Goal: Information Seeking & Learning: Find specific fact

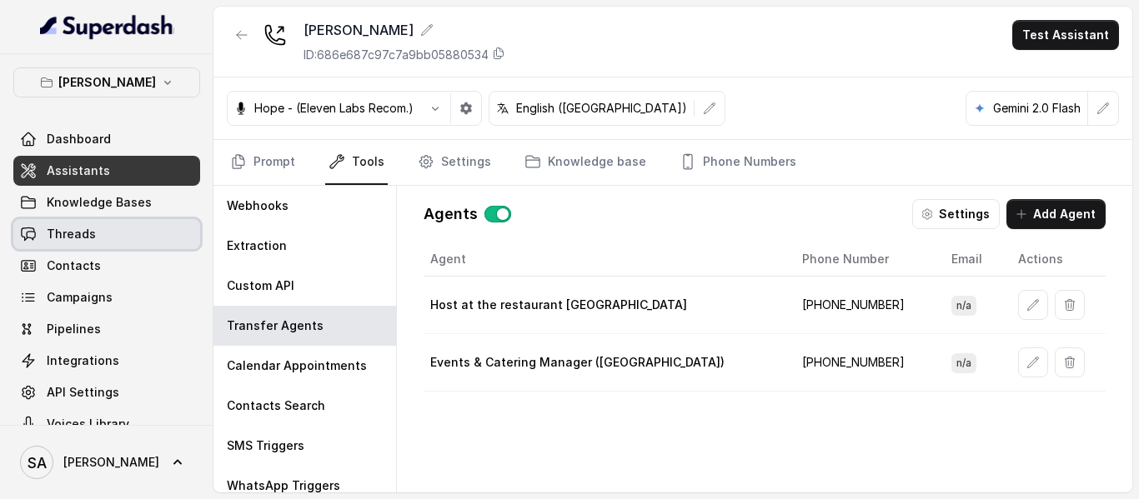
click at [93, 231] on link "Threads" at bounding box center [106, 234] width 187 height 30
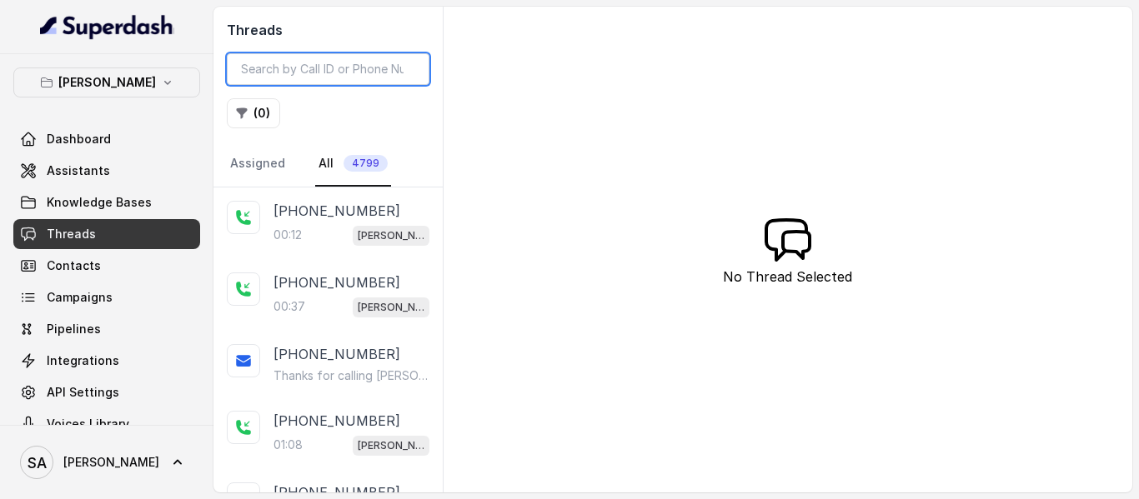
click at [333, 70] on input "search" at bounding box center [328, 69] width 203 height 32
paste input "CA730153933fbe95ca5d8b6e42304b9937"
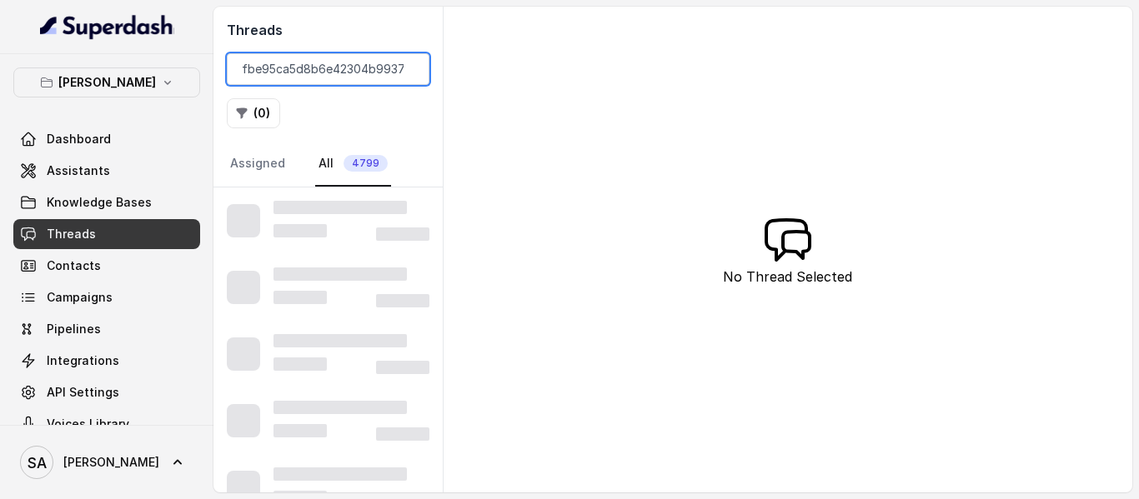
type input "CA730153933fbe95ca5d8b6e42304b9937"
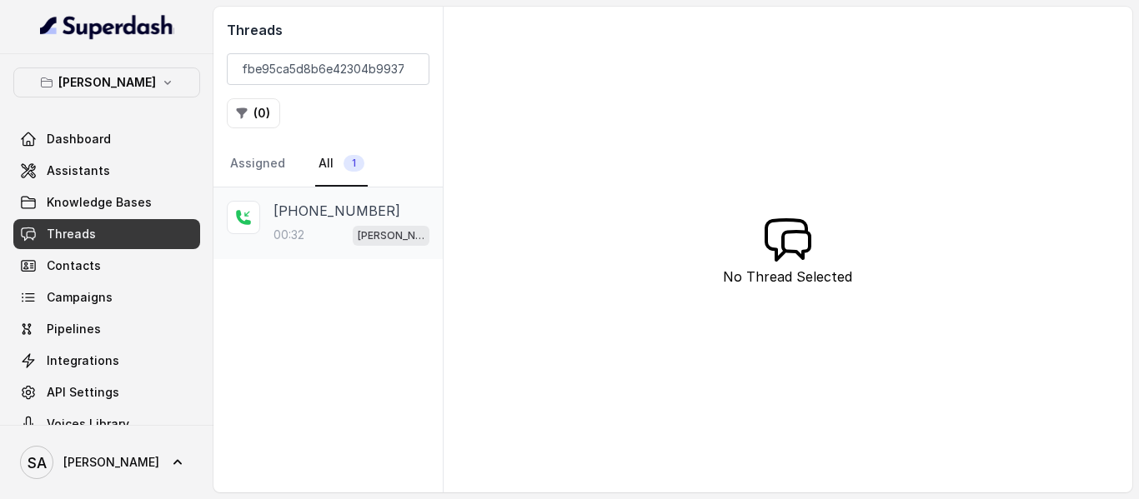
click at [327, 211] on p "+12142071145" at bounding box center [337, 211] width 127 height 20
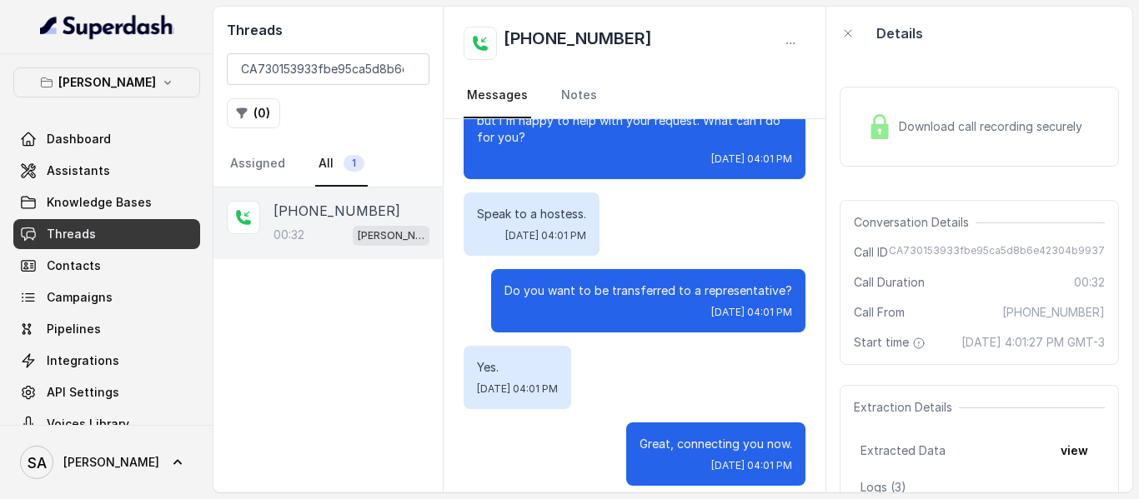
scroll to position [220, 0]
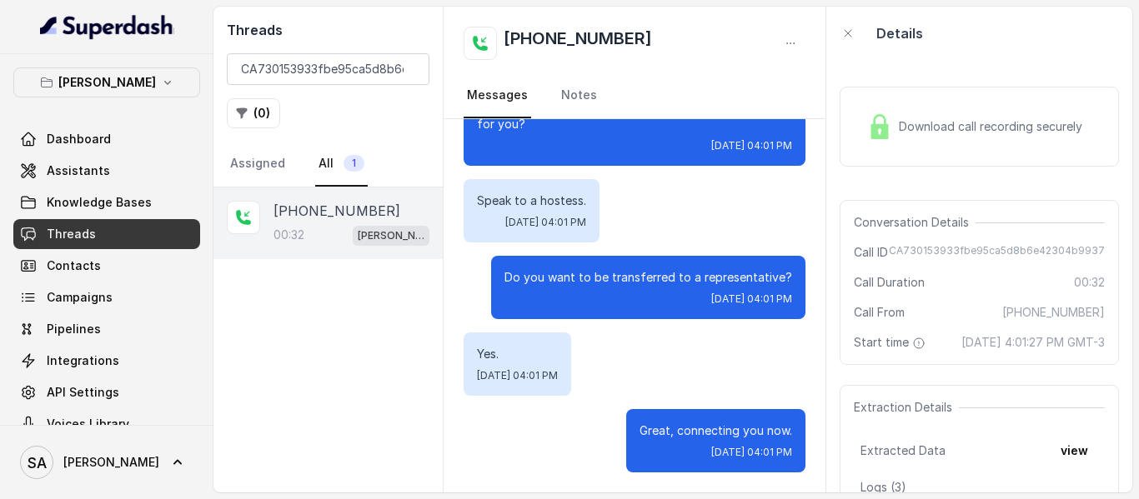
click at [931, 118] on span "Download call recording securely" at bounding box center [994, 126] width 190 height 17
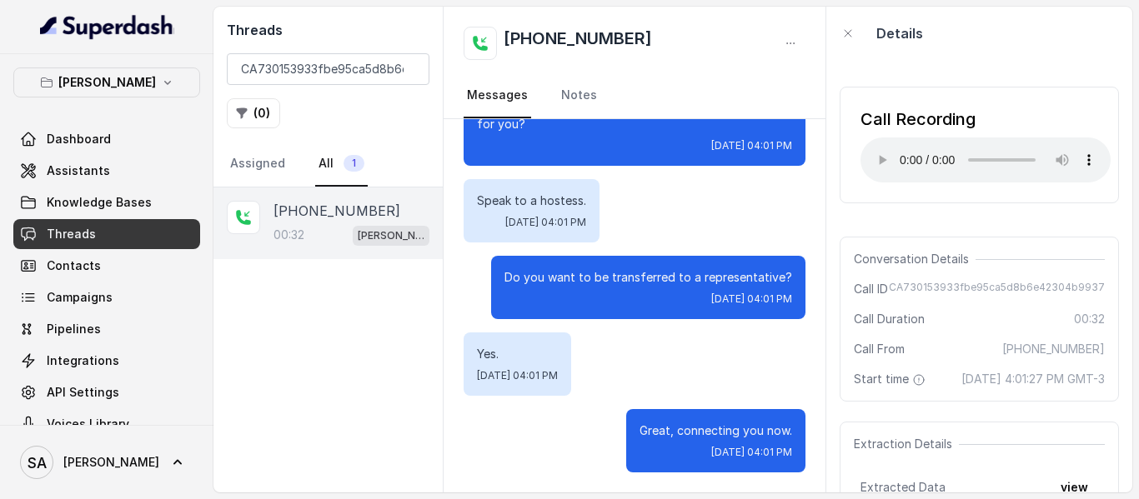
scroll to position [0, 0]
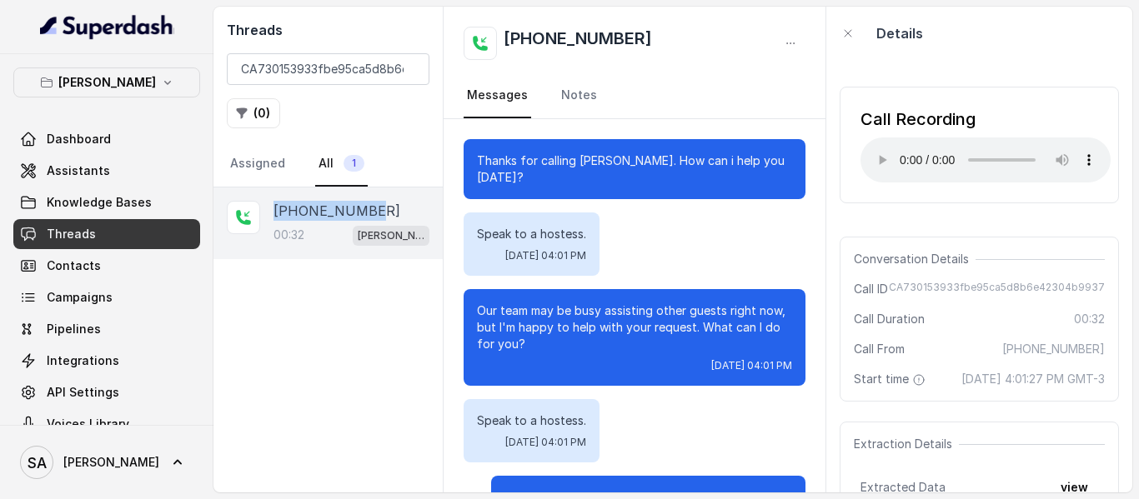
drag, startPoint x: 359, startPoint y: 206, endPoint x: 278, endPoint y: 211, distance: 81.0
click at [278, 211] on p "+12142071145" at bounding box center [337, 211] width 127 height 20
click at [410, 68] on input "CA730153933fbe95ca5d8b6e42304b9937" at bounding box center [328, 69] width 203 height 32
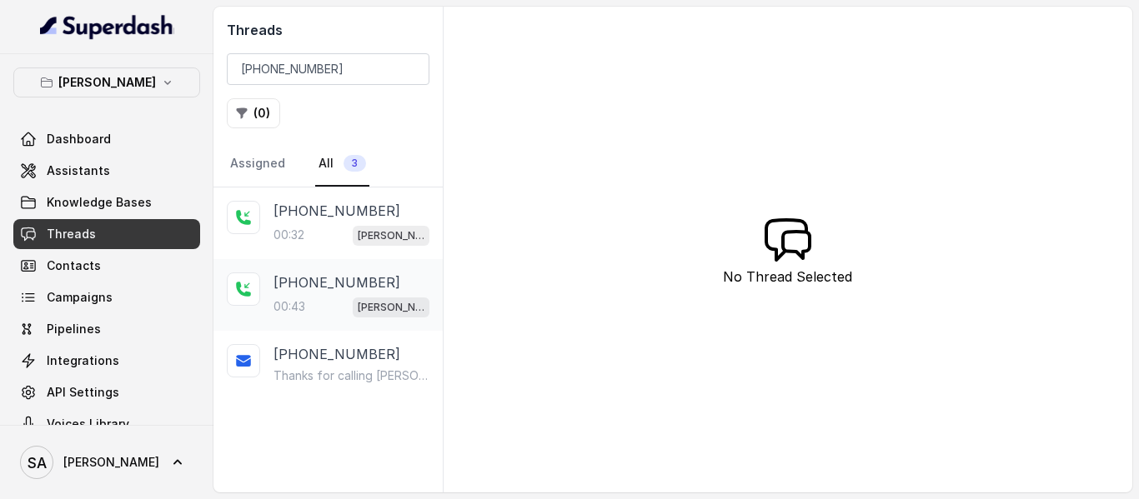
click at [321, 301] on div "00:43 Chelsea Corner" at bounding box center [352, 307] width 156 height 22
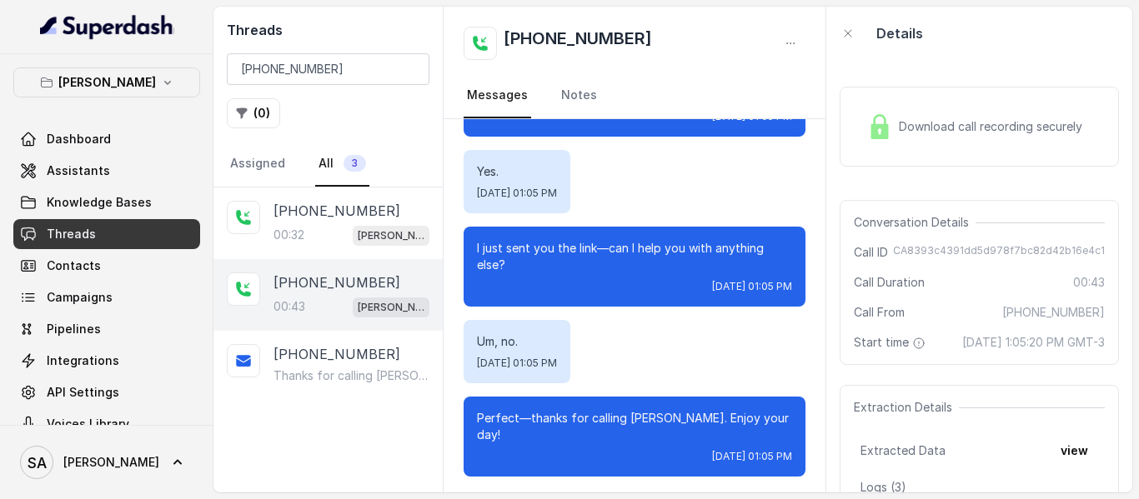
scroll to position [407, 0]
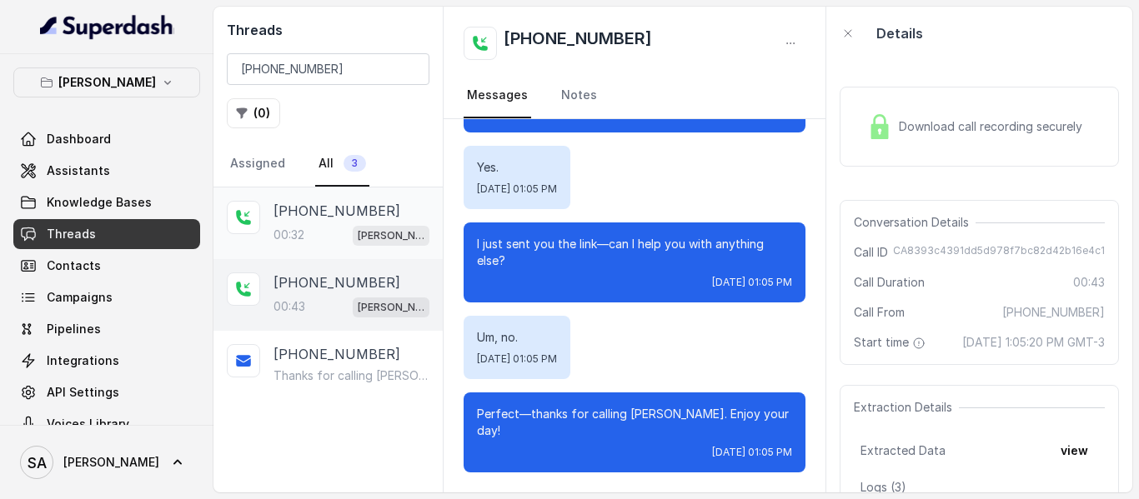
click at [303, 218] on p "+12142071145" at bounding box center [337, 211] width 127 height 20
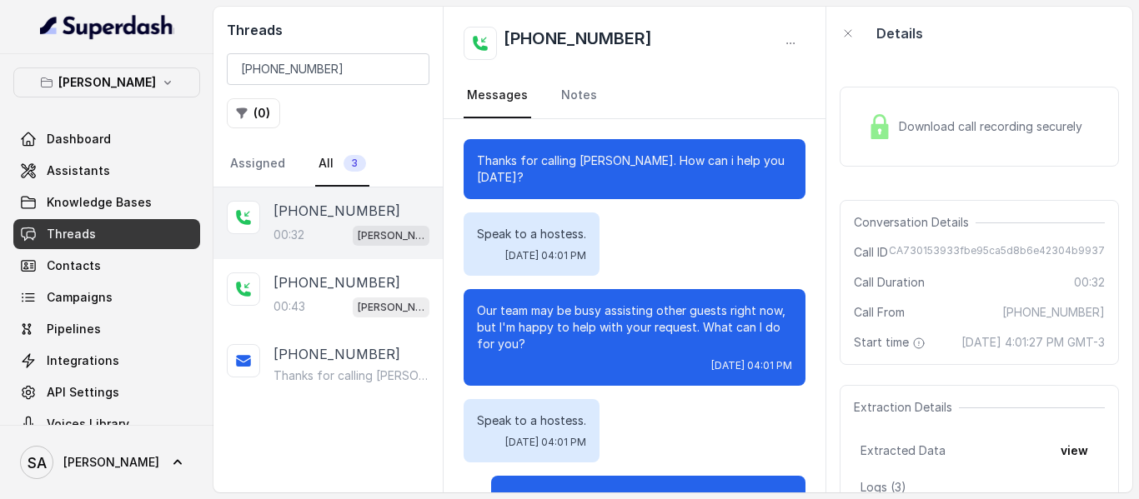
scroll to position [220, 0]
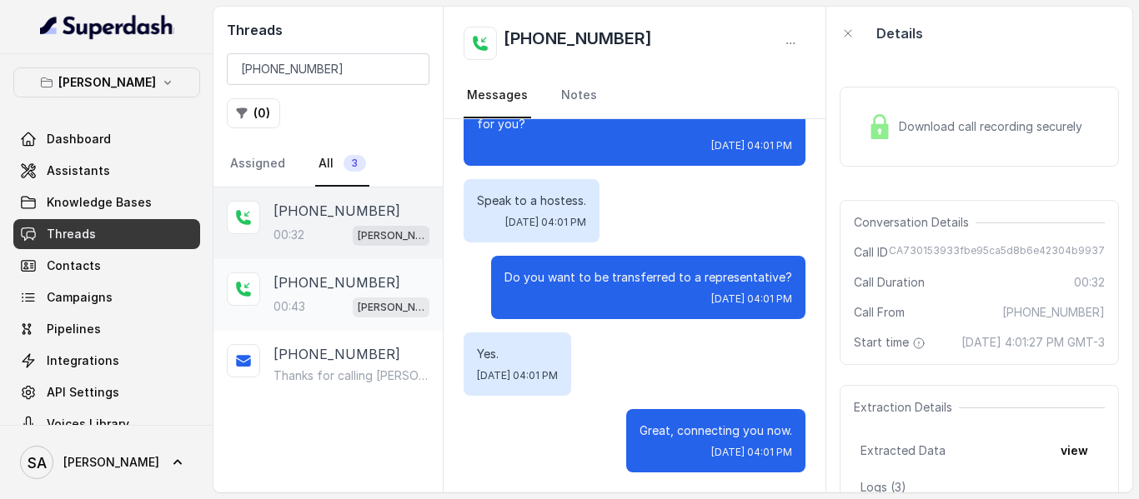
click at [316, 292] on p "+12142071145" at bounding box center [337, 283] width 127 height 20
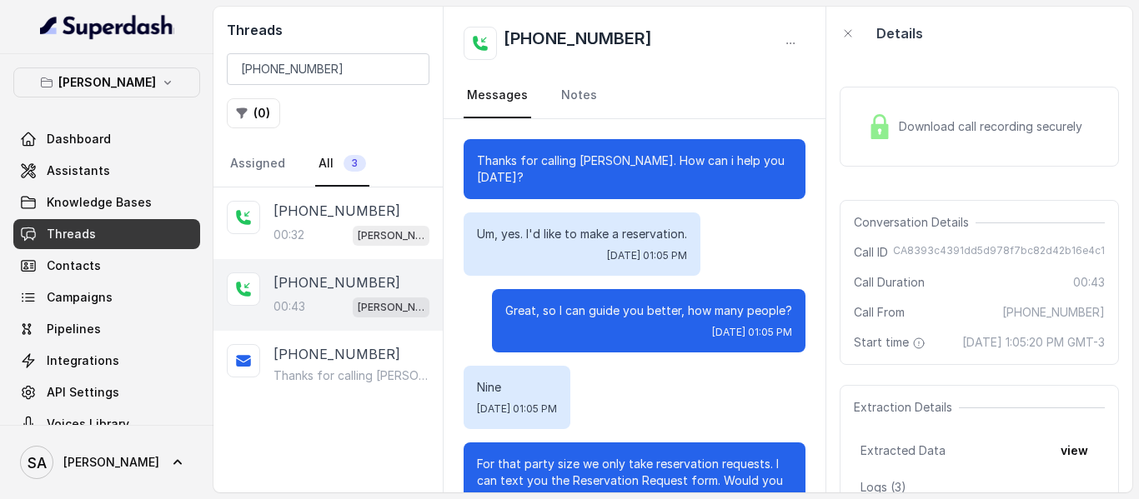
scroll to position [407, 0]
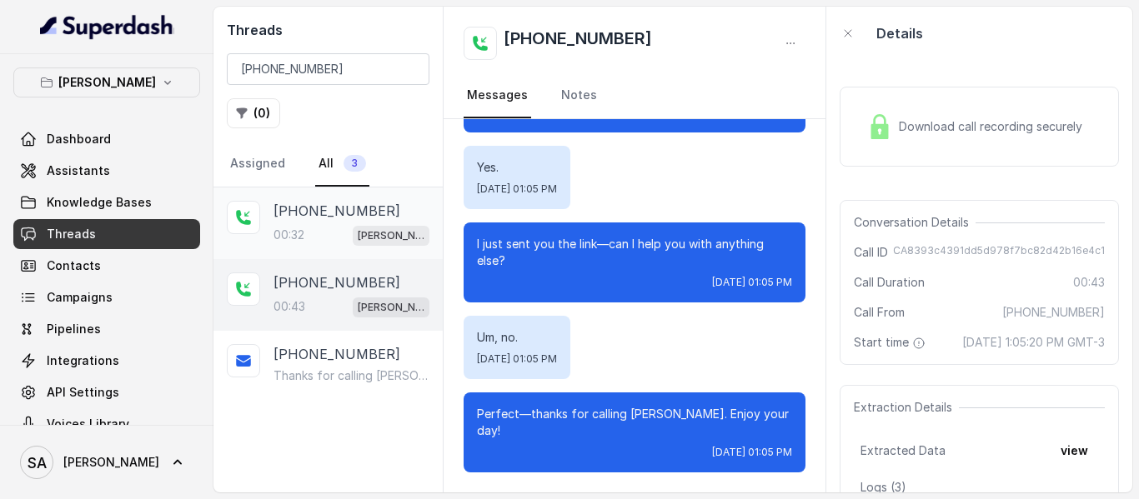
click at [324, 226] on div "00:32 Chelsea Corner" at bounding box center [352, 235] width 156 height 22
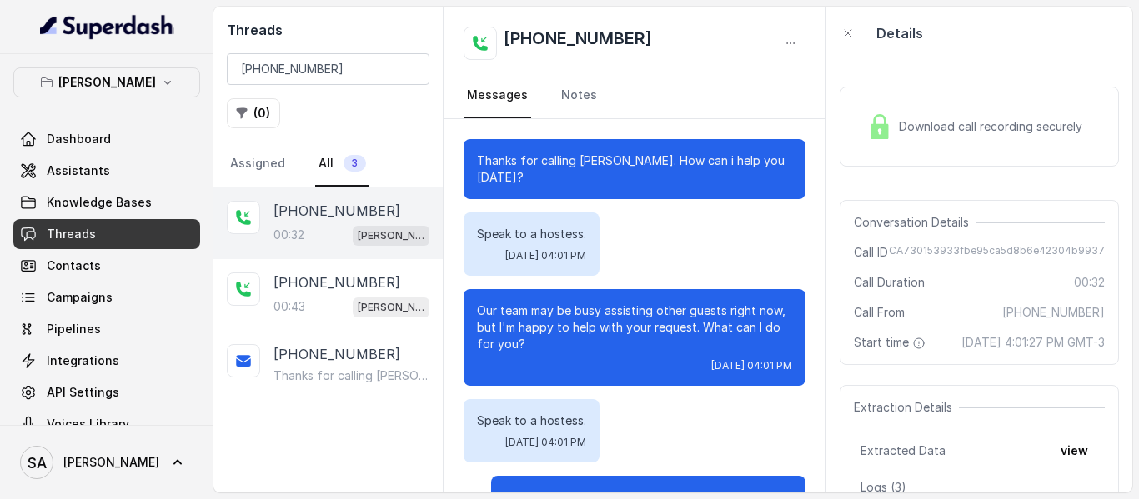
scroll to position [220, 0]
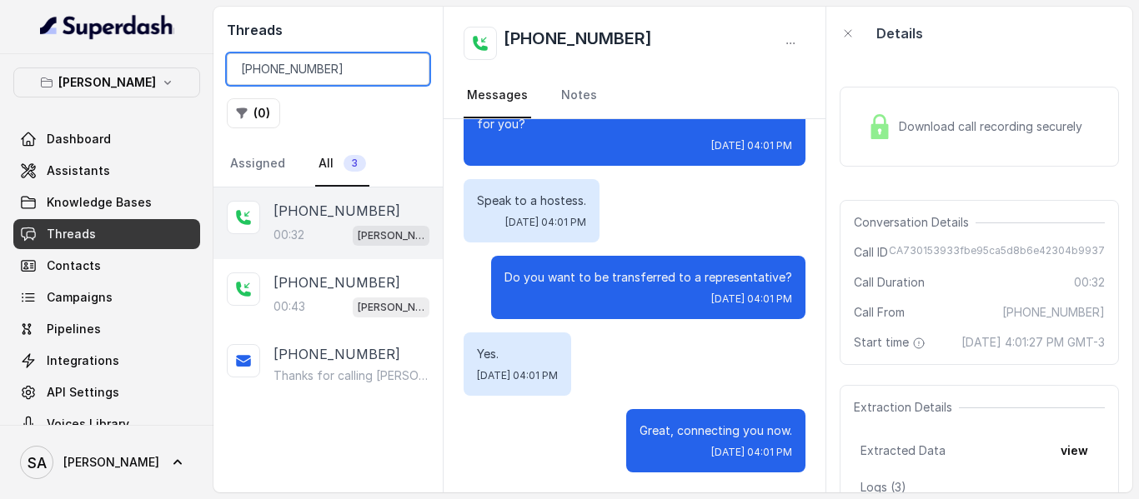
drag, startPoint x: 348, startPoint y: 65, endPoint x: 0, endPoint y: 69, distance: 347.7
click at [0, 69] on div "Chelsea Corner Dashboard Assistants Knowledge Bases Threads Contacts Campaigns …" at bounding box center [569, 249] width 1139 height 499
paste input "CAa44d1a70accc7b99daafc741ab802f2b"
type input "CAa44d1a70accc7b99daafc741ab802f2b"
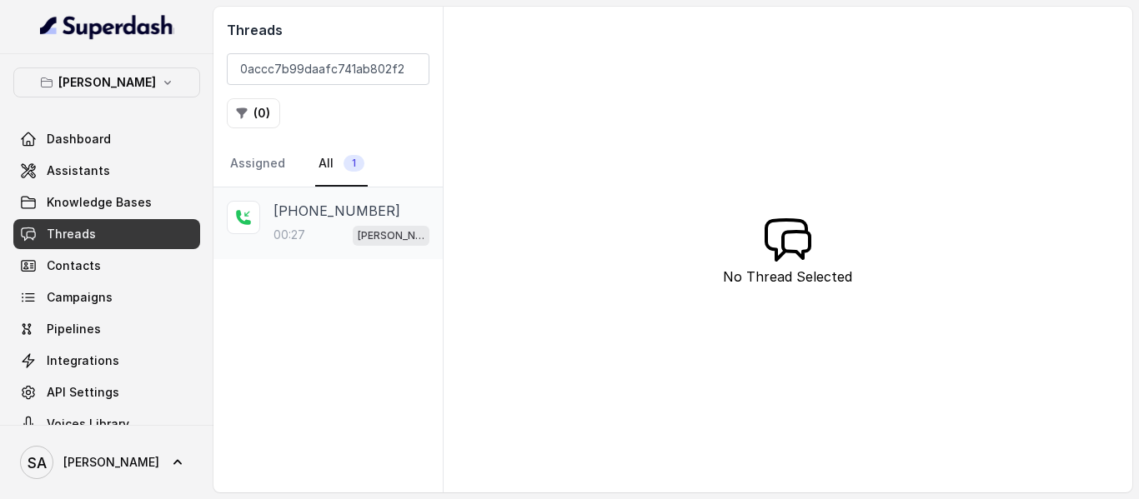
click at [308, 213] on p "+12146794848" at bounding box center [337, 211] width 127 height 20
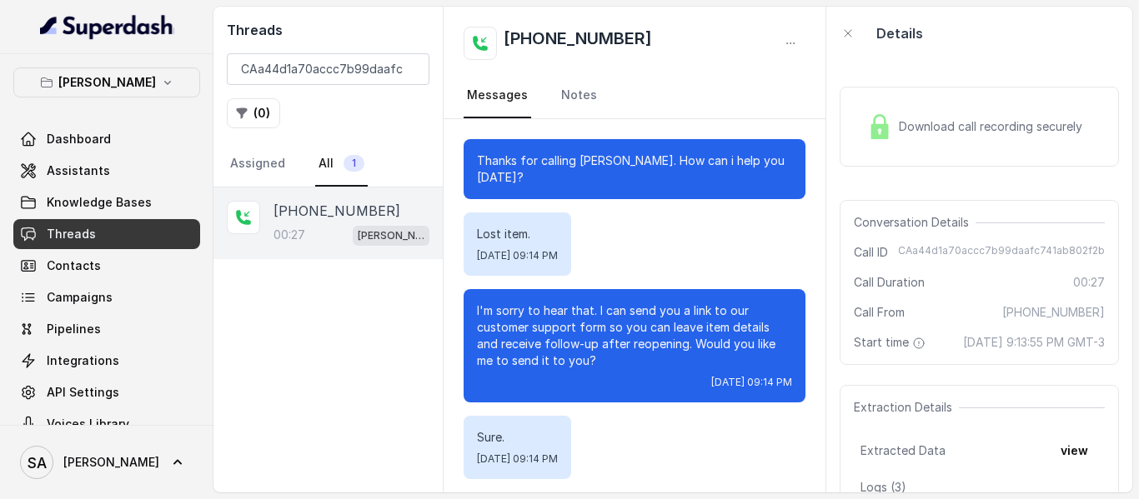
click at [885, 133] on img at bounding box center [879, 126] width 25 height 25
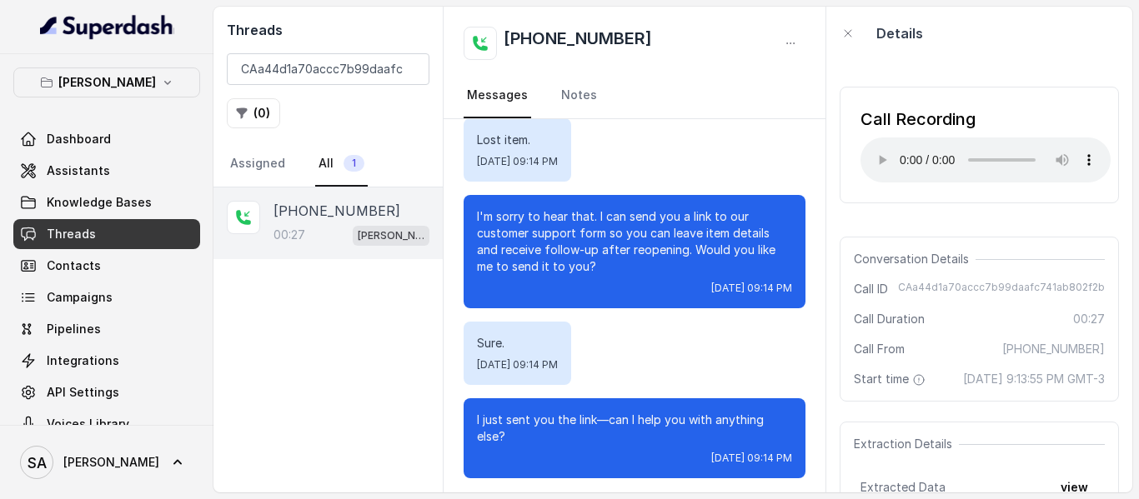
scroll to position [95, 0]
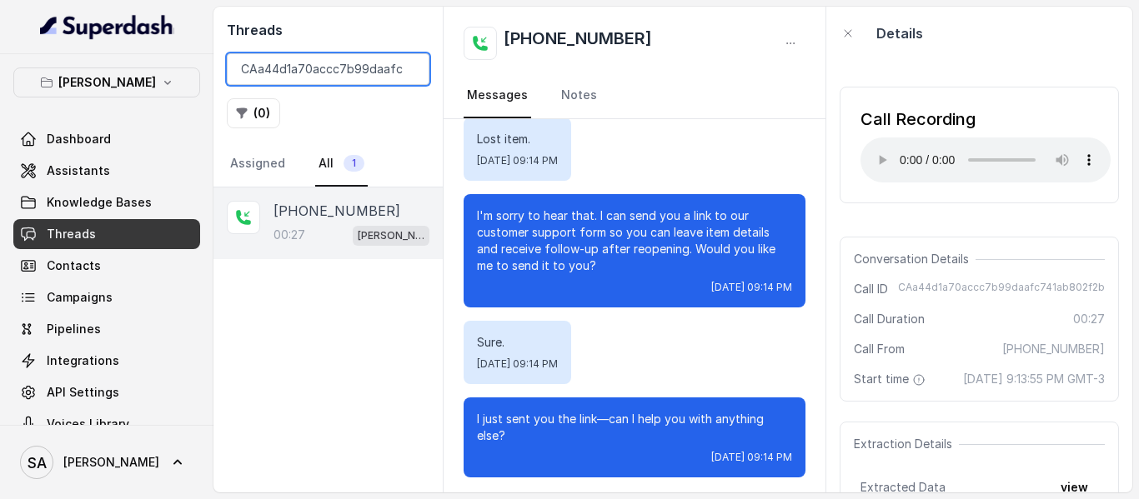
click at [413, 67] on input "CAa44d1a70accc7b99daafc741ab802f2b" at bounding box center [328, 69] width 203 height 32
click at [407, 68] on input "CAa44d1a70accc7b99daafc741ab802f2b" at bounding box center [328, 69] width 203 height 32
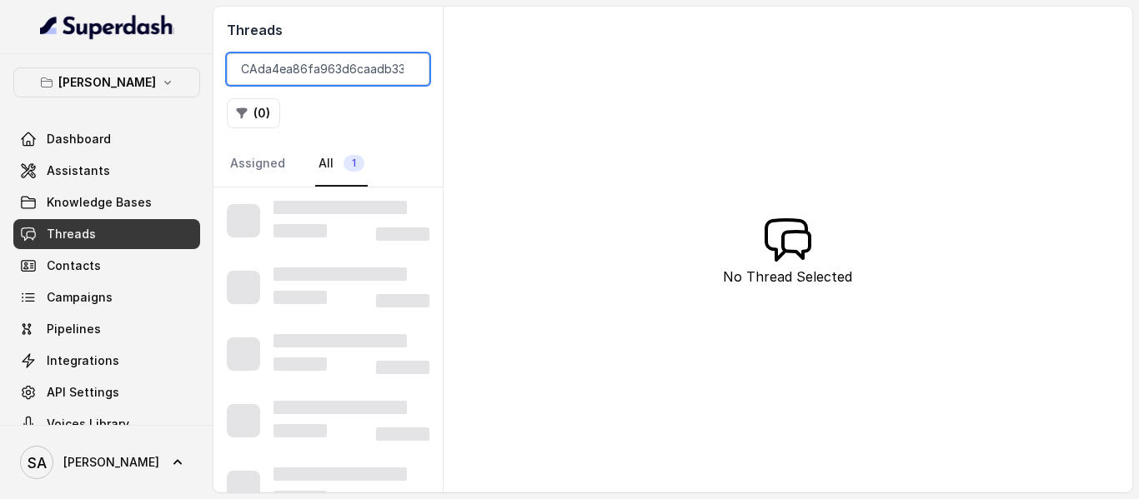
scroll to position [0, 71]
type input "CAda4ea86fa963d6caadb3311e0974bc86"
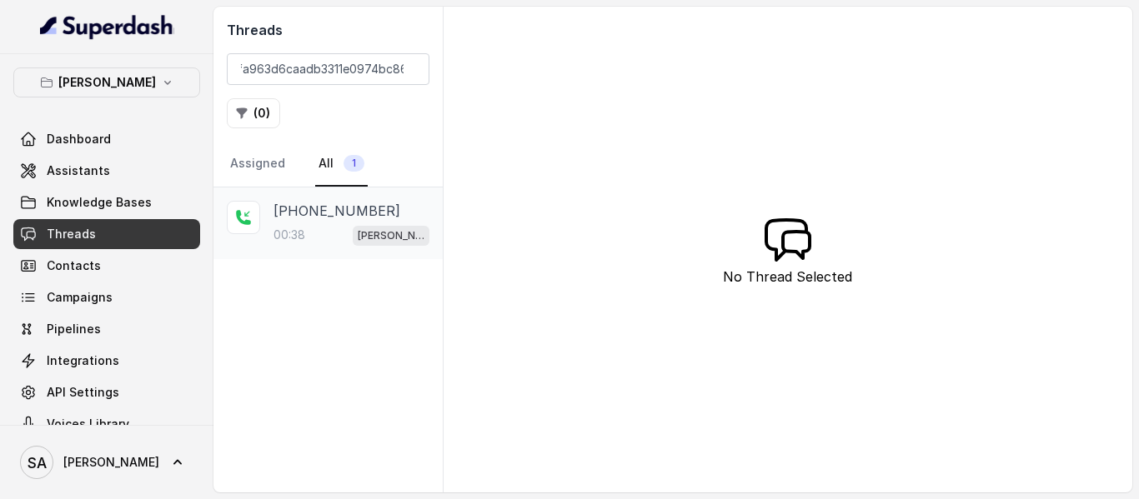
click at [319, 227] on div "00:38 Chelsea Corner" at bounding box center [352, 235] width 156 height 22
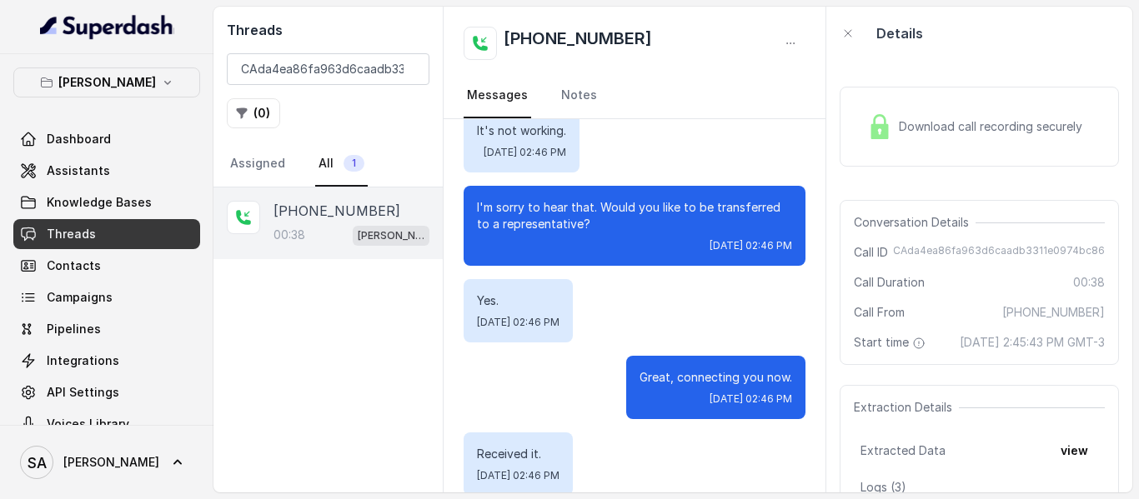
scroll to position [314, 0]
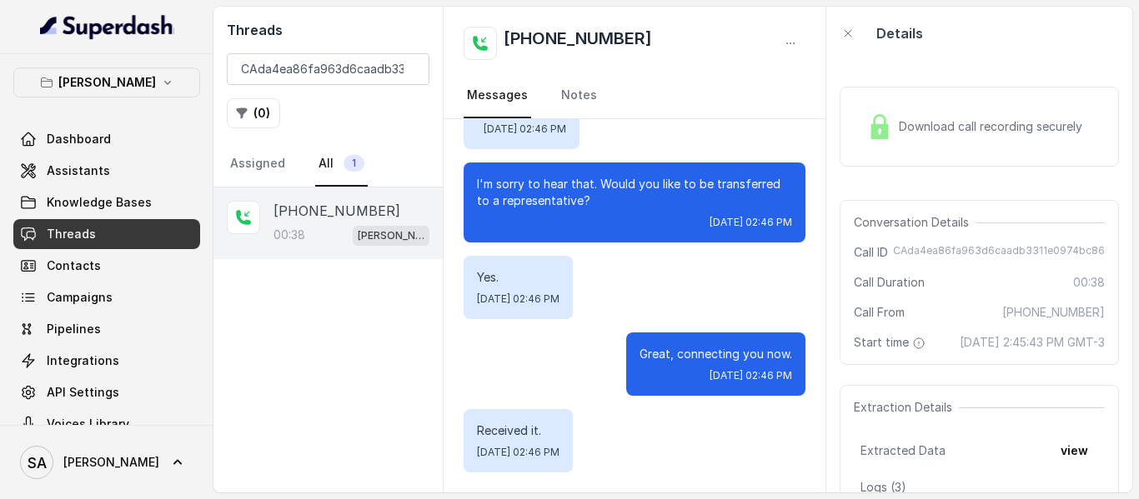
click at [932, 118] on span "Download call recording securely" at bounding box center [994, 126] width 190 height 17
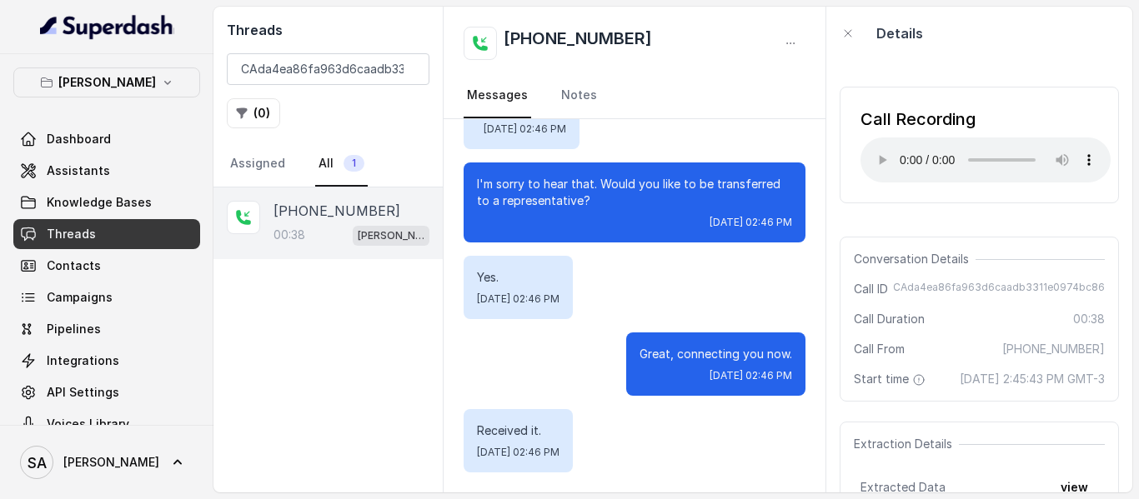
click at [1026, 190] on div "Call Recording Your browser does not support the audio element." at bounding box center [979, 145] width 279 height 117
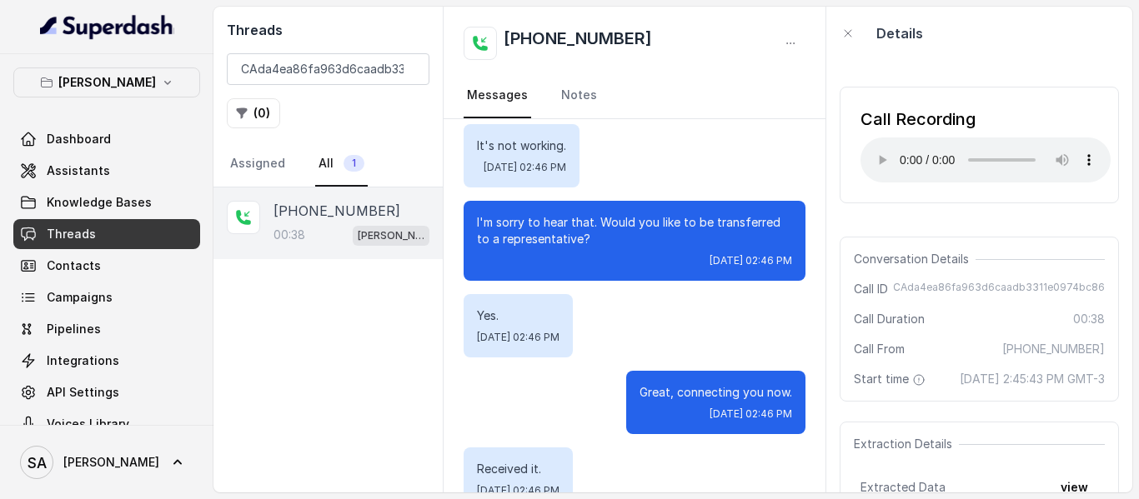
scroll to position [277, 0]
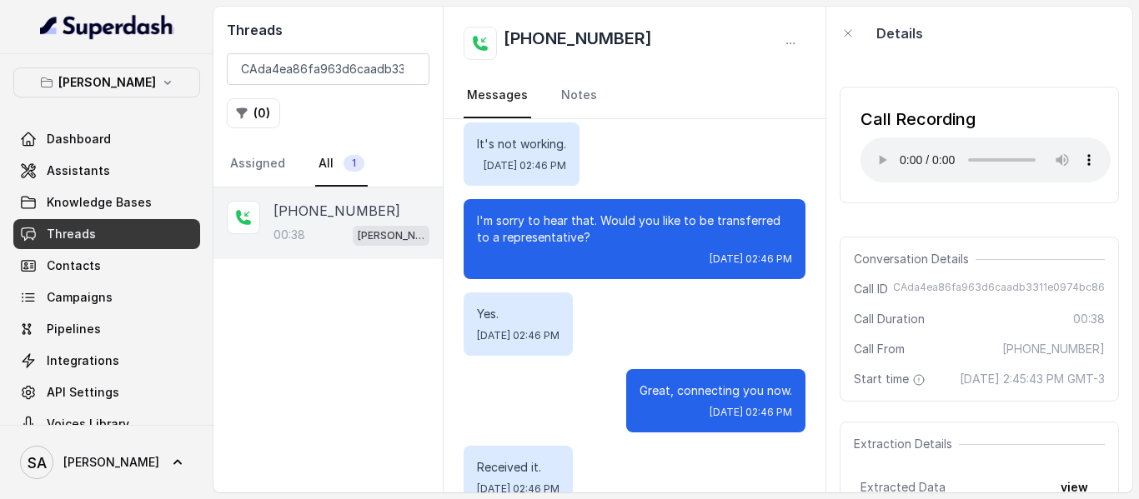
click at [1052, 208] on div "Call Recording Your browser does not support the audio element." at bounding box center [979, 144] width 279 height 143
drag, startPoint x: 410, startPoint y: 68, endPoint x: 387, endPoint y: 72, distance: 23.6
click at [409, 68] on input "CAda4ea86fa963d6caadb3311e0974bc86" at bounding box center [328, 69] width 203 height 32
click at [369, 74] on input "search" at bounding box center [328, 69] width 203 height 32
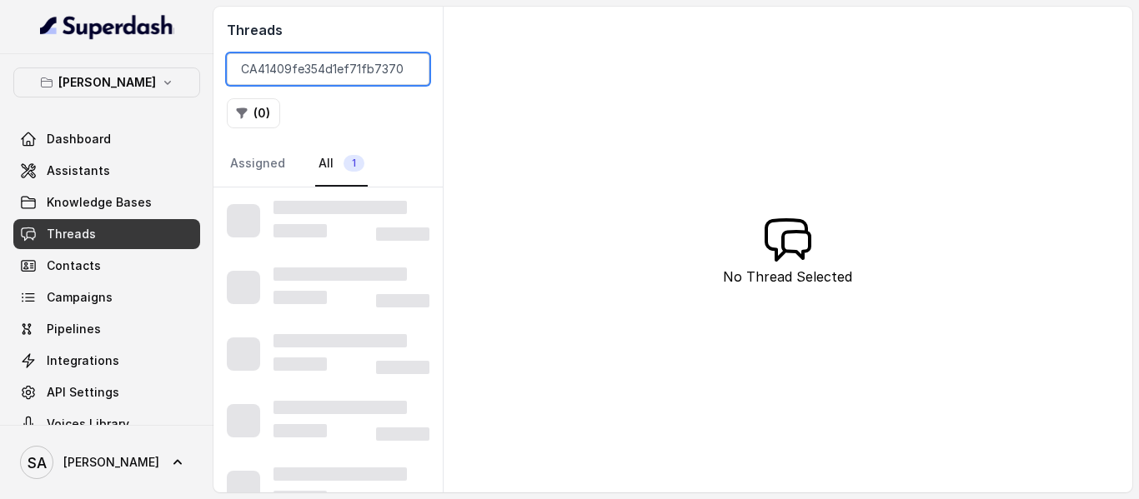
scroll to position [0, 56]
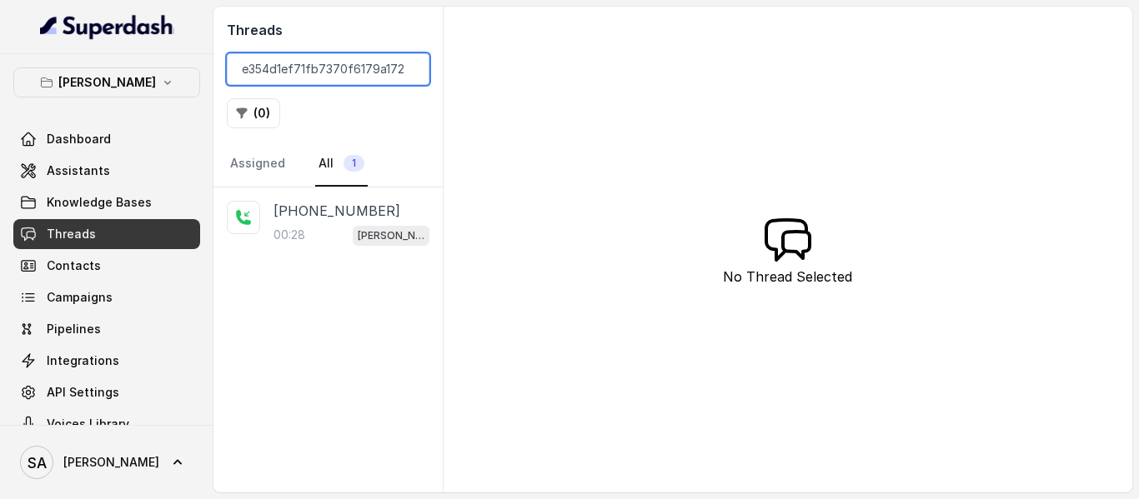
type input "CA41409fe354d1ef71fb7370f6179a1720"
click at [313, 220] on p "+17026000017" at bounding box center [337, 211] width 127 height 20
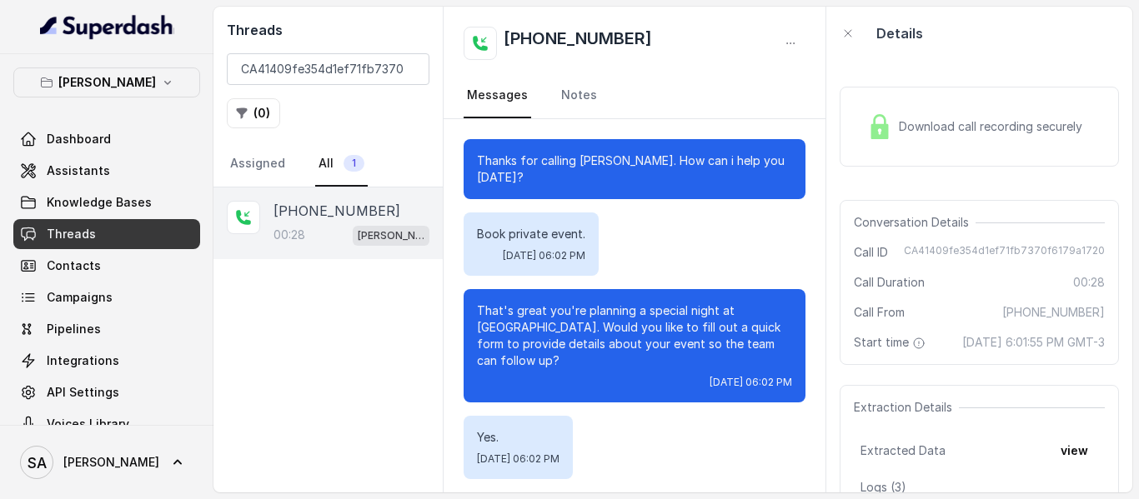
click at [950, 135] on span "Download call recording securely" at bounding box center [994, 126] width 190 height 17
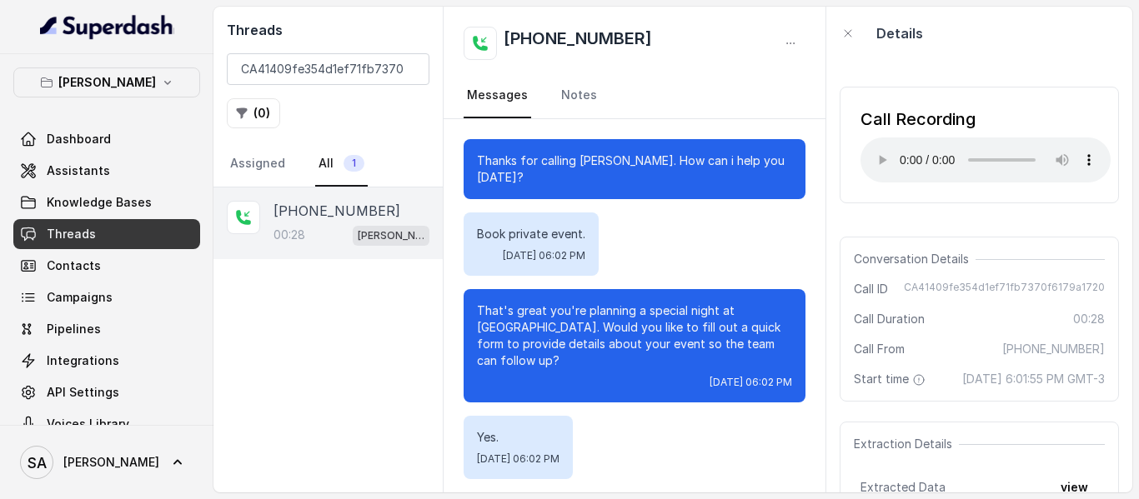
click at [1055, 78] on div "Call Recording Your browser does not support the audio element." at bounding box center [979, 144] width 279 height 143
click at [407, 67] on input "CA41409fe354d1ef71fb7370f6179a1720" at bounding box center [328, 69] width 203 height 32
click at [337, 65] on input "search" at bounding box center [328, 69] width 203 height 32
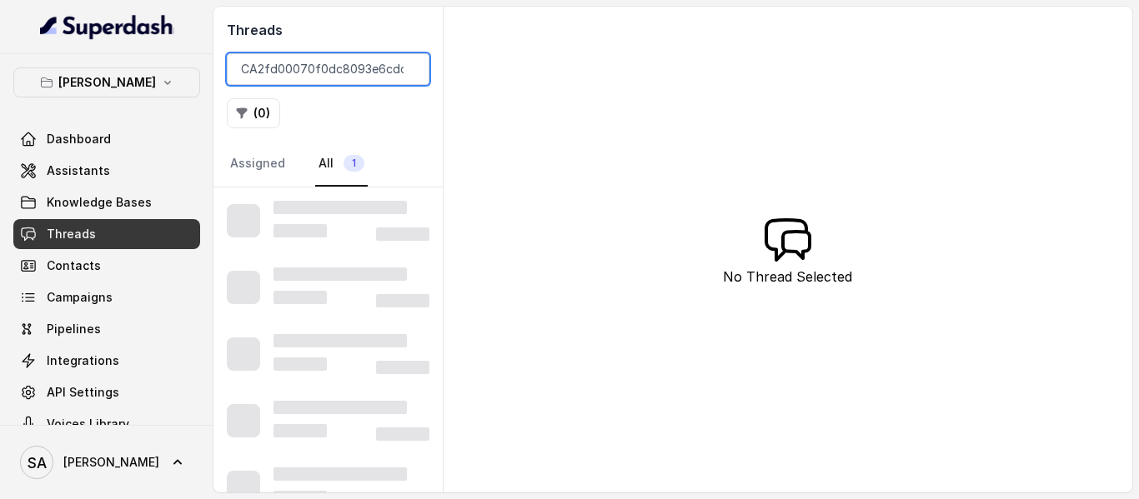
scroll to position [0, 63]
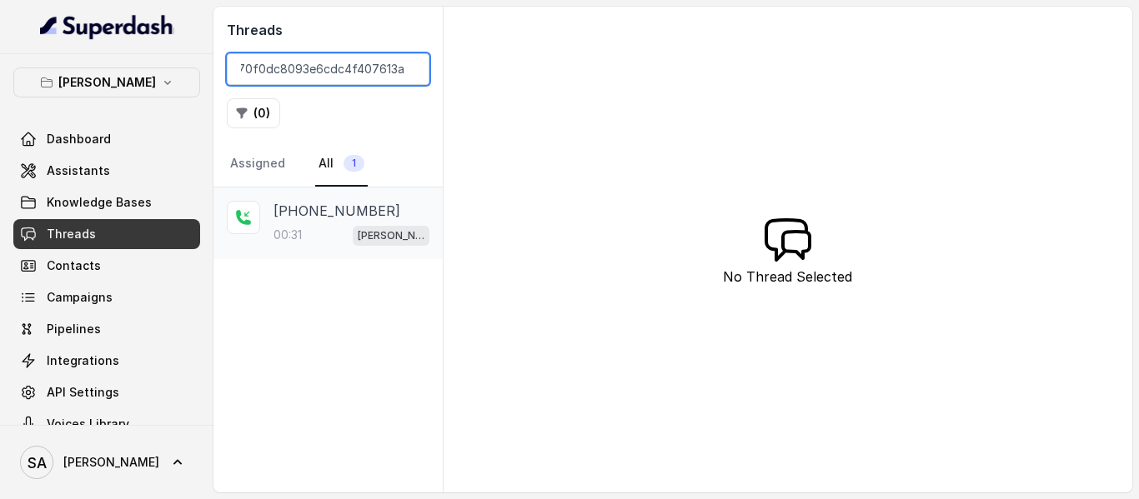
type input "CA2fd00070f0dc8093e6cdc4f407613aff"
click at [315, 218] on p "+17737911844" at bounding box center [337, 211] width 127 height 20
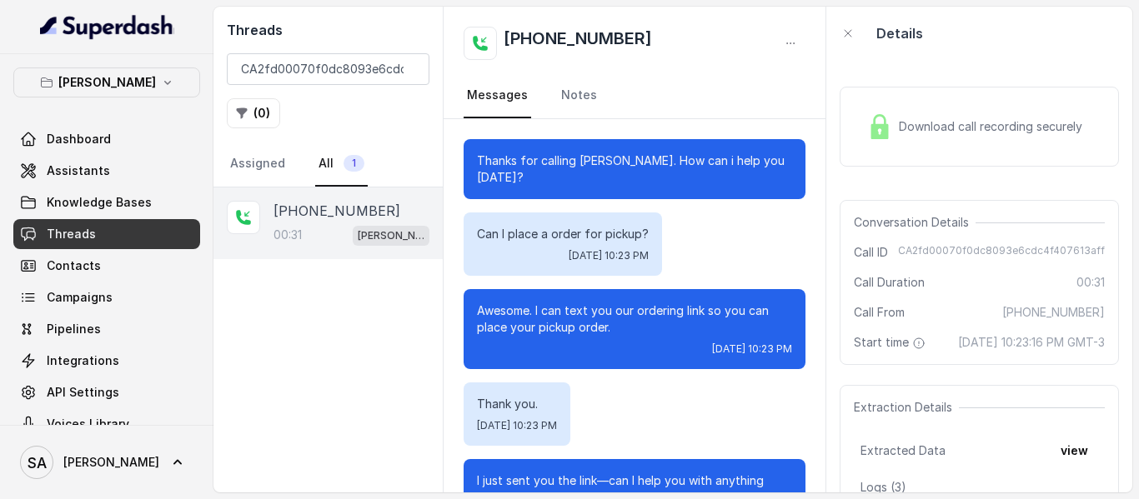
click at [967, 135] on span "Download call recording securely" at bounding box center [994, 126] width 190 height 17
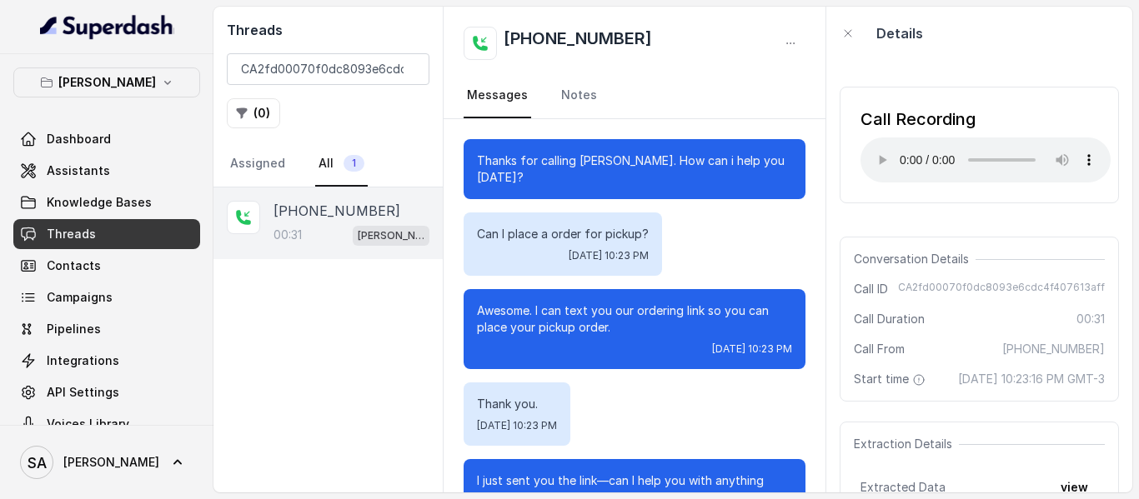
click at [1055, 38] on div "Details" at bounding box center [979, 33] width 306 height 53
click at [404, 71] on input "CA2fd00070f0dc8093e6cdc4f407613aff" at bounding box center [328, 69] width 203 height 32
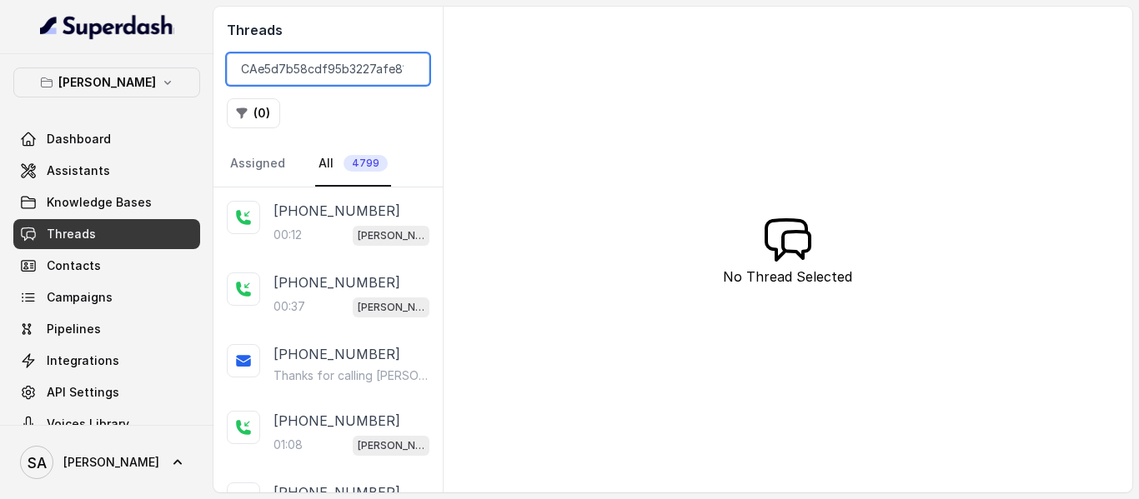
scroll to position [0, 68]
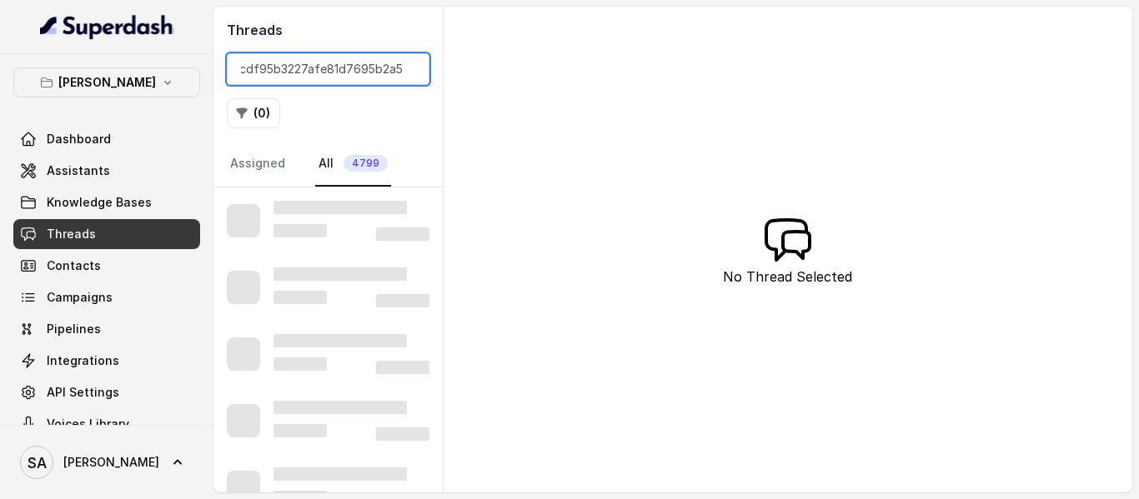
type input "CAe5d7b58cdf95b3227afe81d7695b2a57"
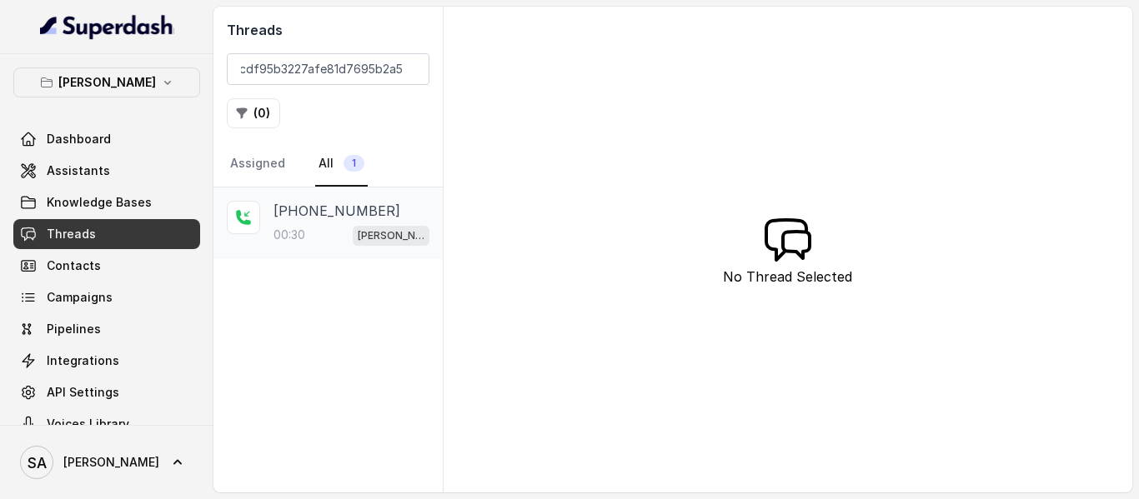
click at [328, 210] on p "+18176882341" at bounding box center [337, 211] width 127 height 20
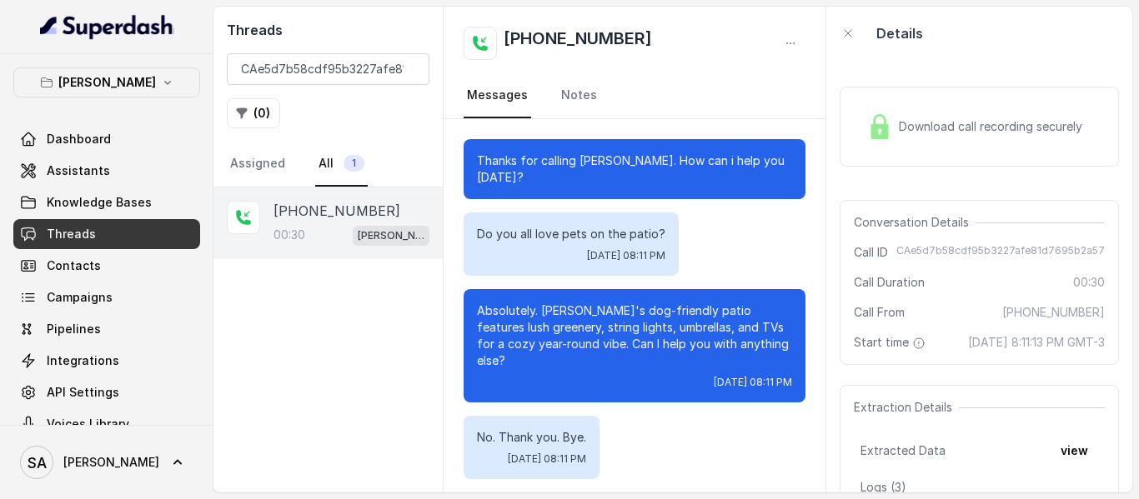
click at [900, 135] on span "Download call recording securely" at bounding box center [994, 126] width 190 height 17
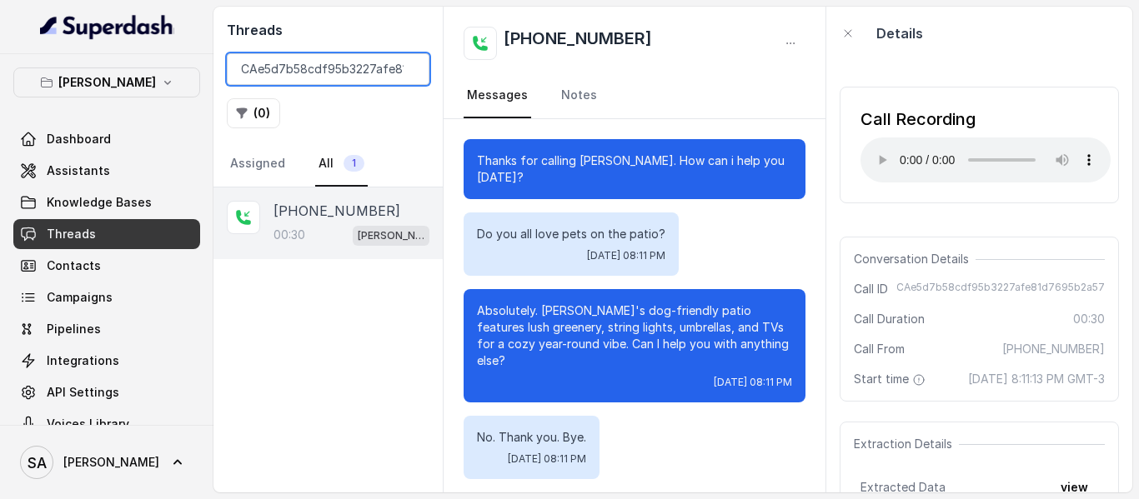
click at [410, 68] on input "CAe5d7b58cdf95b3227afe81d7695b2a57" at bounding box center [328, 69] width 203 height 32
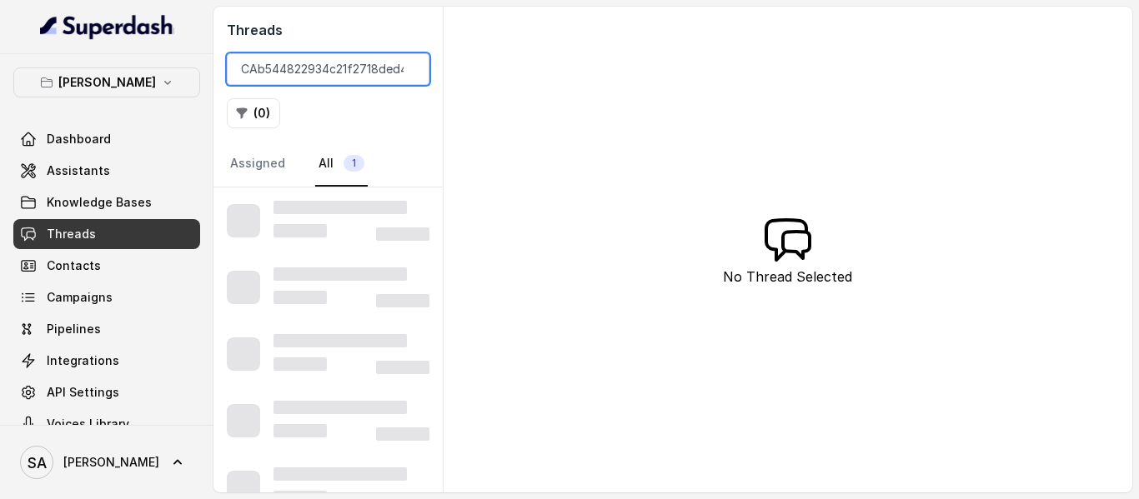
scroll to position [0, 74]
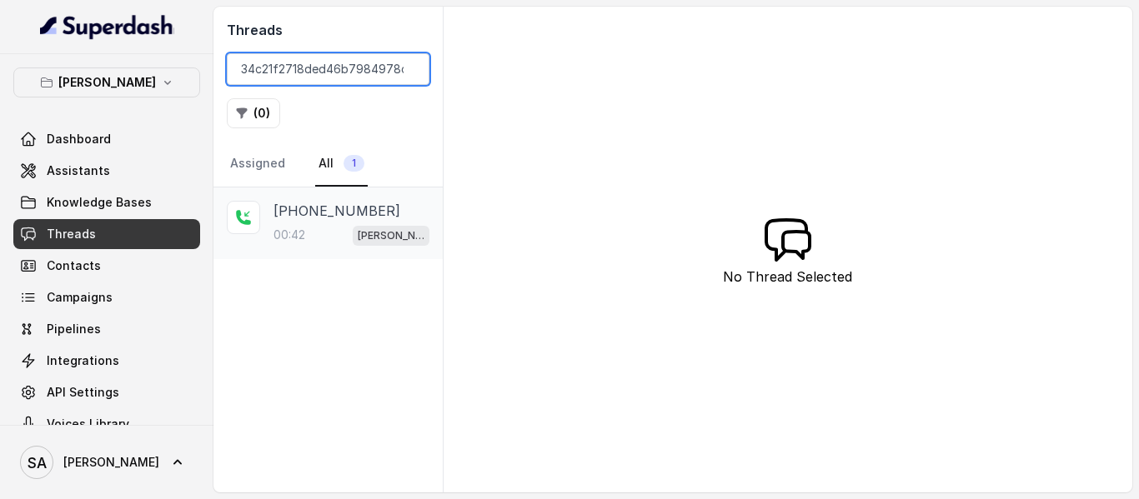
type input "CAb544822934c21f2718ded46b7984978c"
click at [299, 230] on p "00:42" at bounding box center [290, 235] width 32 height 17
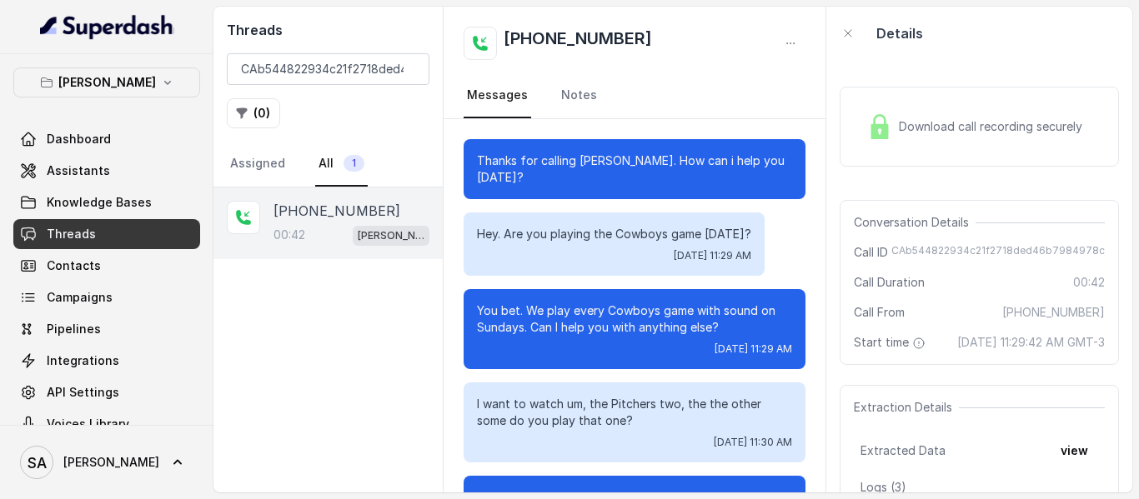
click at [943, 108] on div "Download call recording securely" at bounding box center [975, 127] width 228 height 38
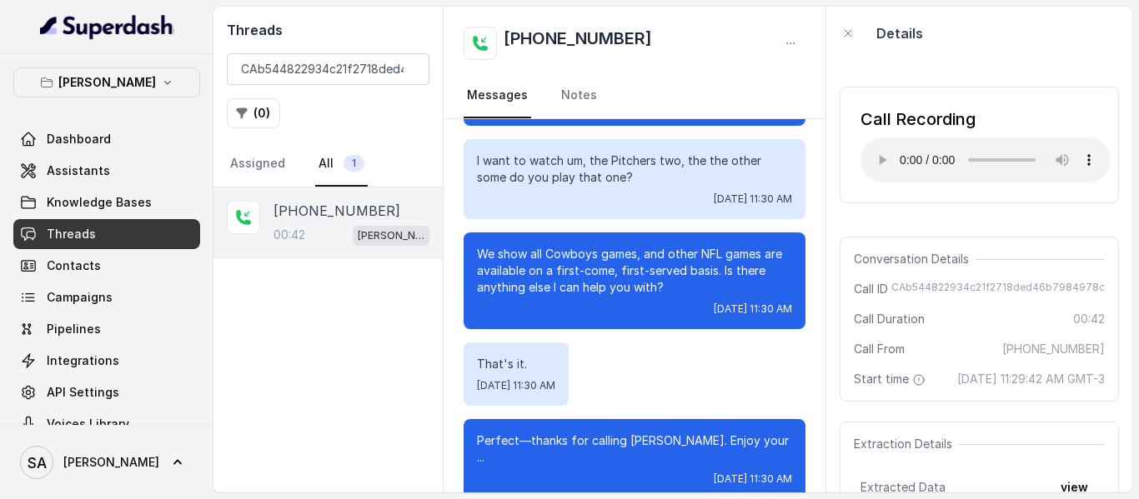
scroll to position [248, 0]
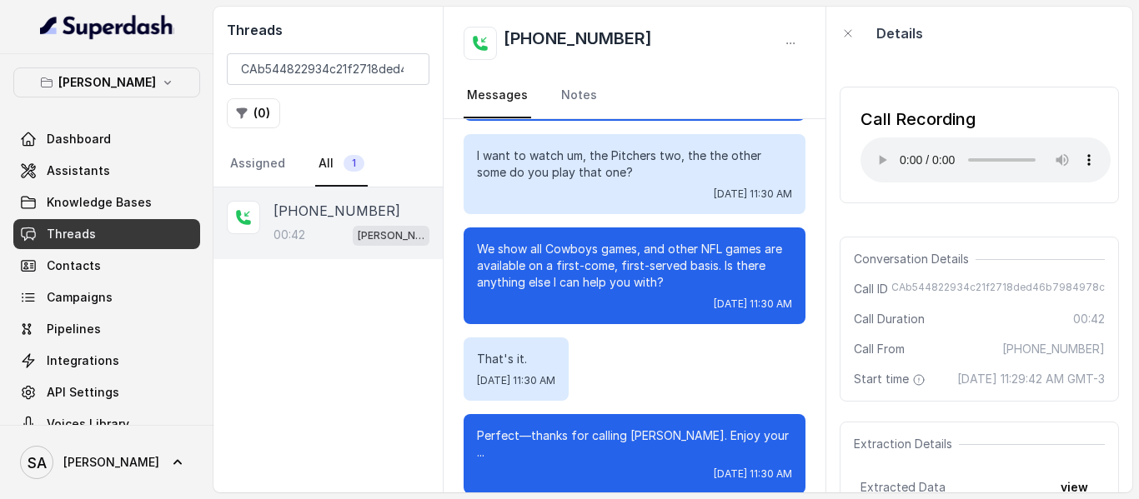
click at [1078, 17] on div "Details" at bounding box center [979, 33] width 306 height 53
click at [404, 67] on input "CAb544822934c21f2718ded46b7984978c" at bounding box center [328, 69] width 203 height 32
click at [312, 72] on input "search" at bounding box center [328, 69] width 203 height 32
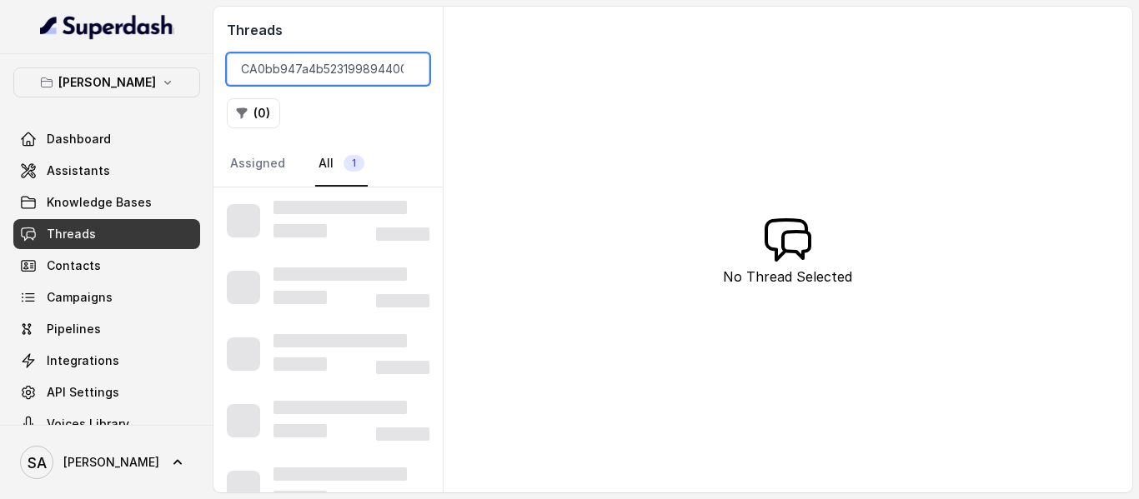
scroll to position [0, 72]
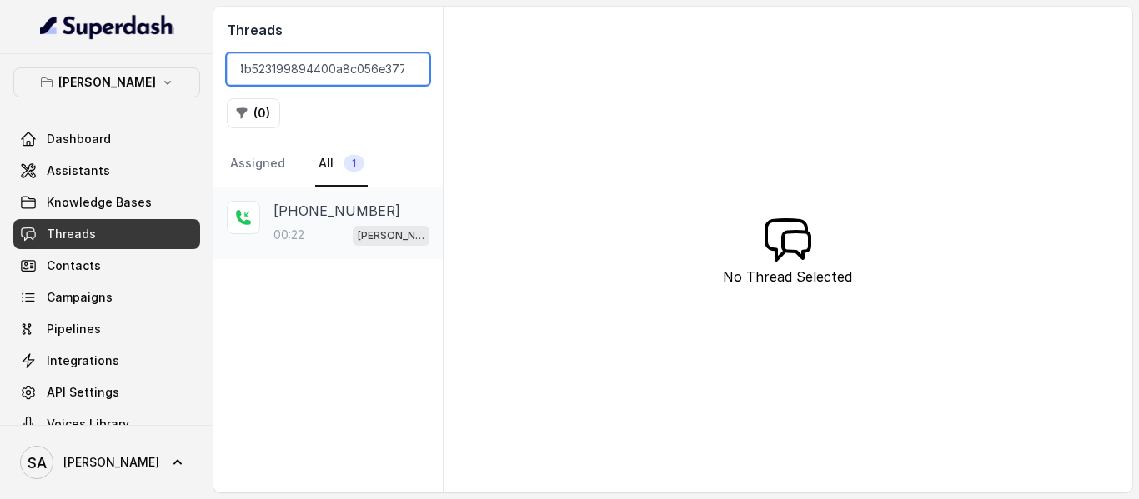
type input "CA0bb947a4b523199894400a8c056e377"
click at [328, 220] on p "+19725355700" at bounding box center [337, 211] width 127 height 20
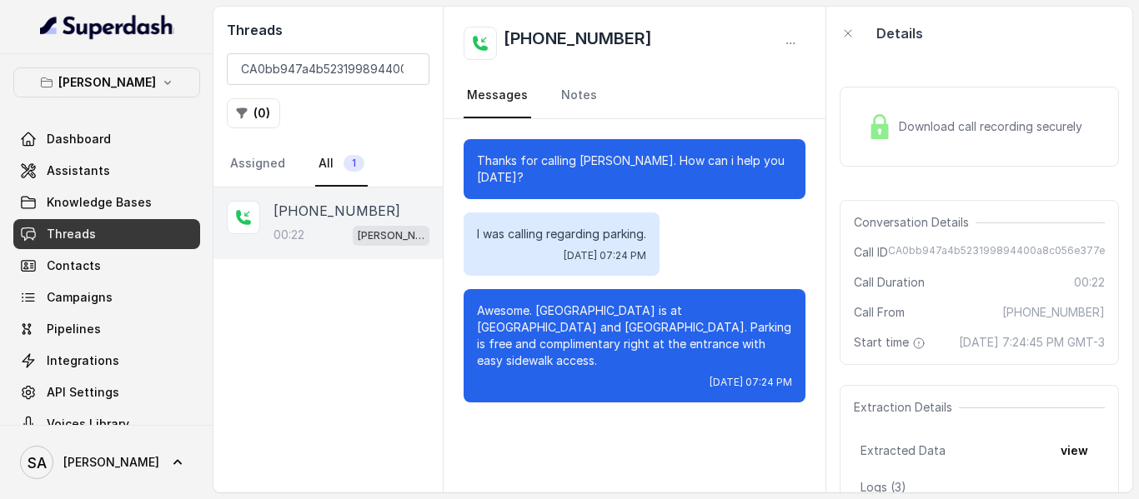
click at [887, 130] on img at bounding box center [879, 126] width 25 height 25
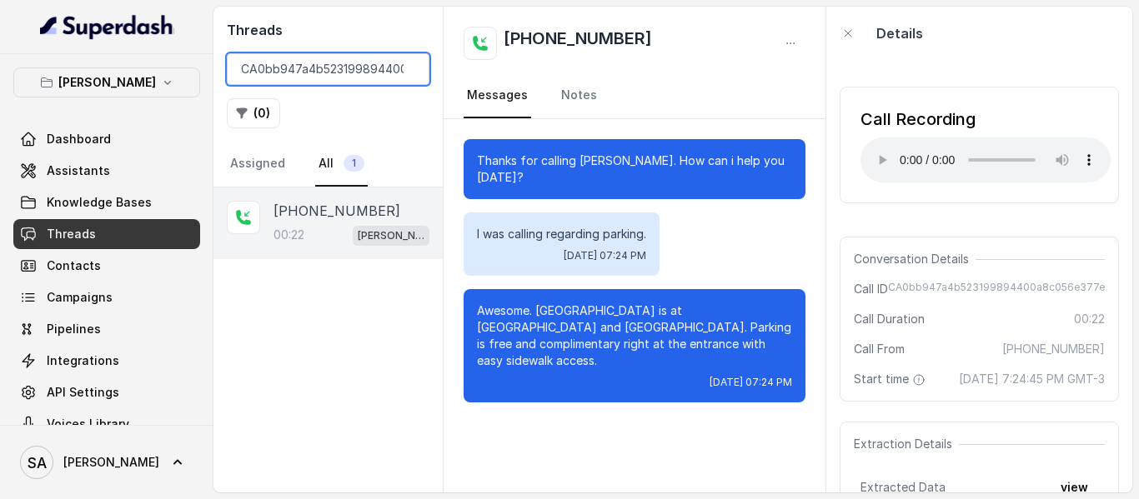
click at [410, 73] on input "CA0bb947a4b523199894400a8c056e377" at bounding box center [328, 69] width 203 height 32
click at [408, 70] on input "CA0bb947a4b523199894400a8c056e377" at bounding box center [328, 69] width 203 height 32
click at [358, 70] on input "search" at bounding box center [328, 69] width 203 height 32
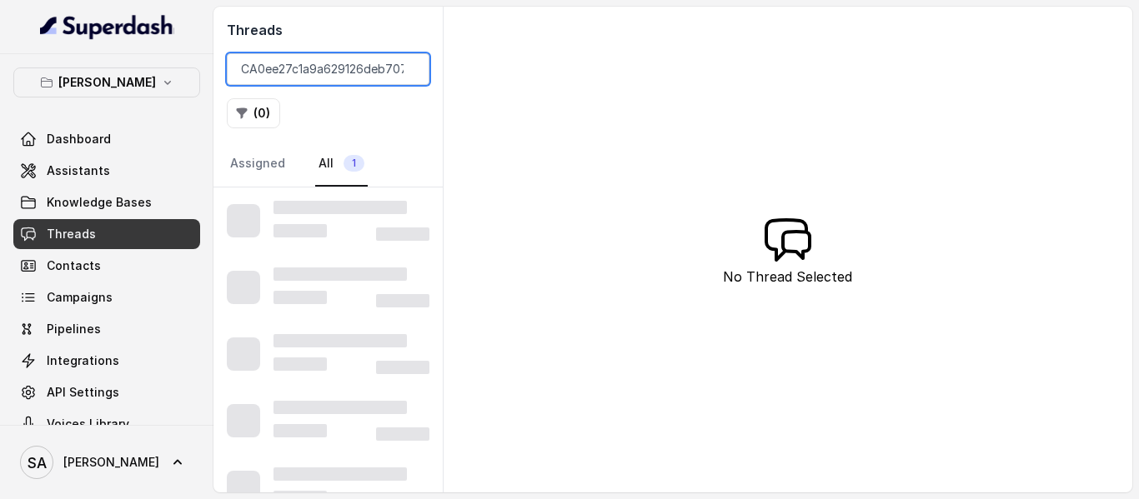
scroll to position [0, 65]
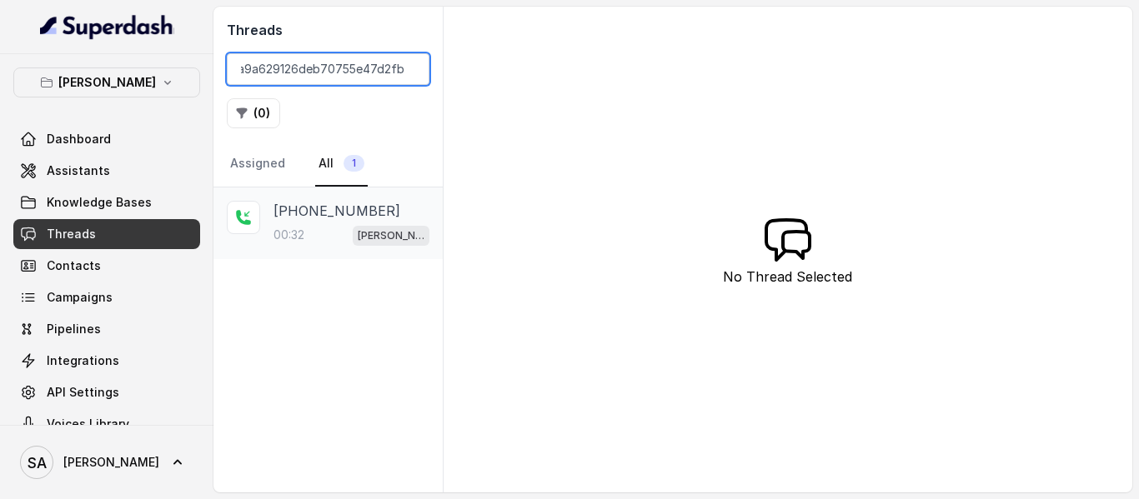
type input "CA0ee27c1a9a629126deb70755e47d2fbf"
click at [328, 224] on div "00:32 Chelsea Corner" at bounding box center [352, 235] width 156 height 22
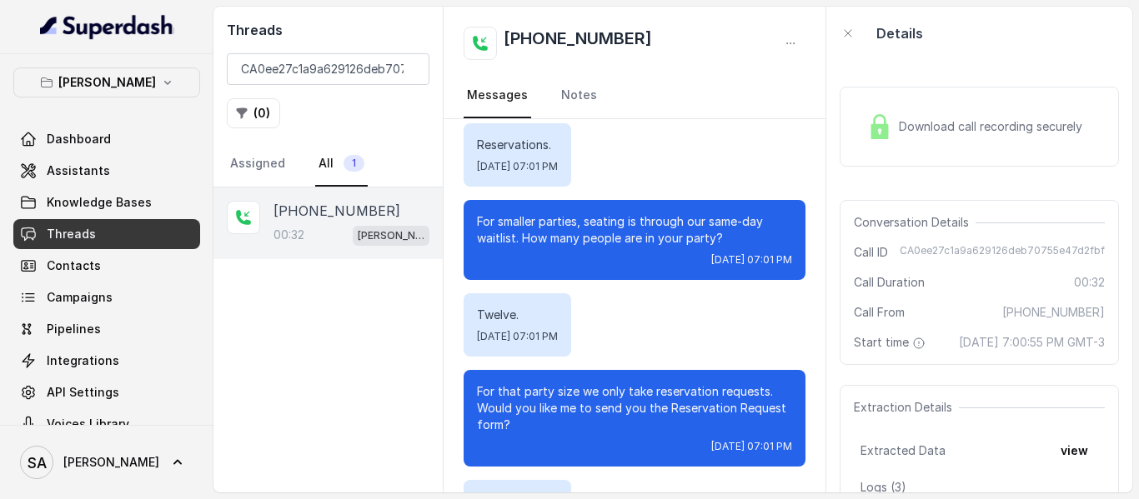
scroll to position [80, 0]
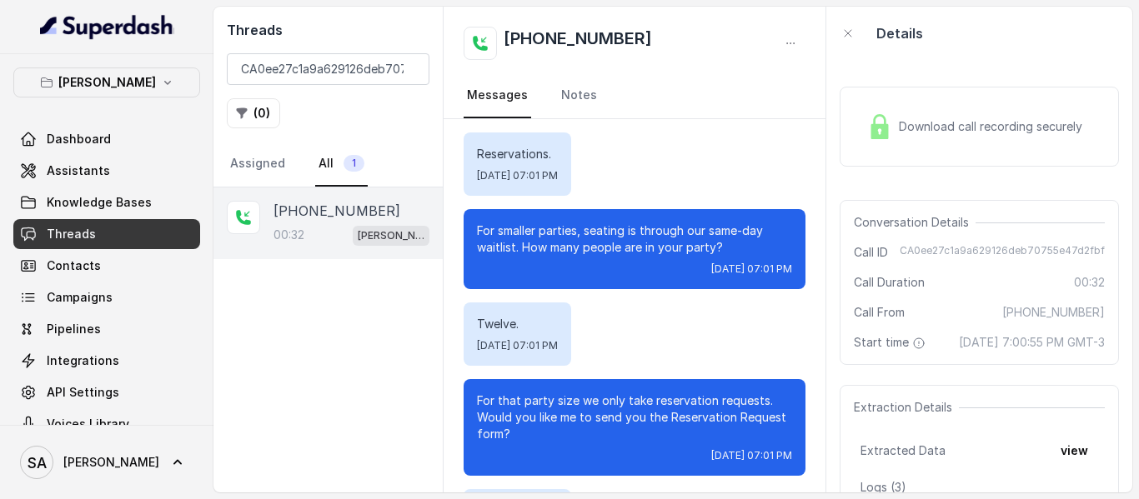
click at [906, 147] on div "Download call recording securely" at bounding box center [979, 127] width 279 height 80
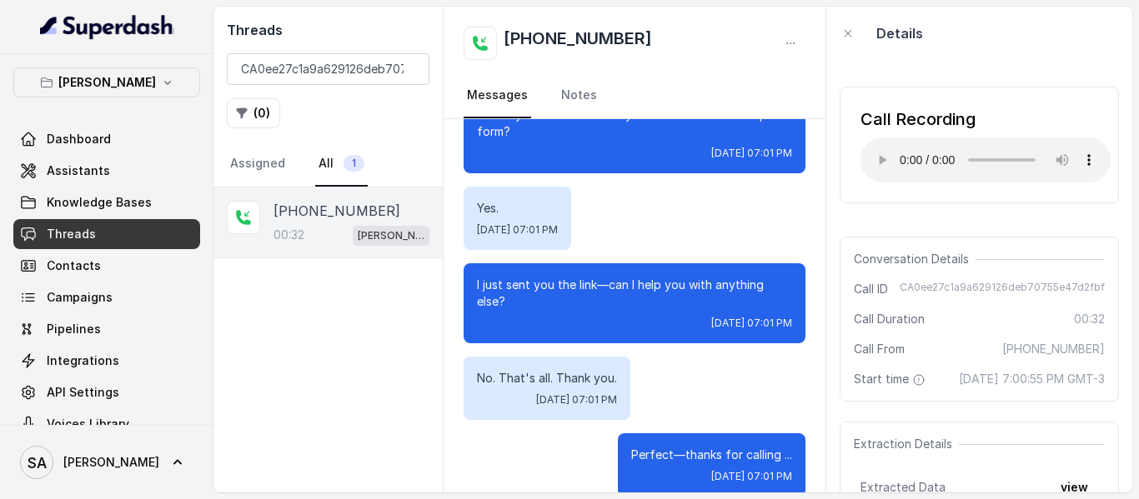
scroll to position [407, 0]
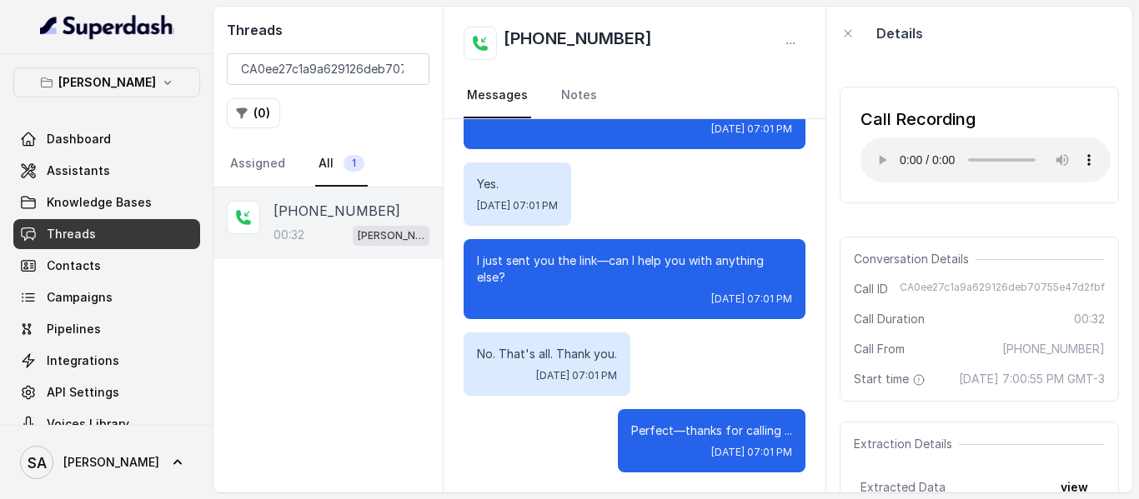
click at [1076, 43] on div "Details" at bounding box center [979, 33] width 306 height 53
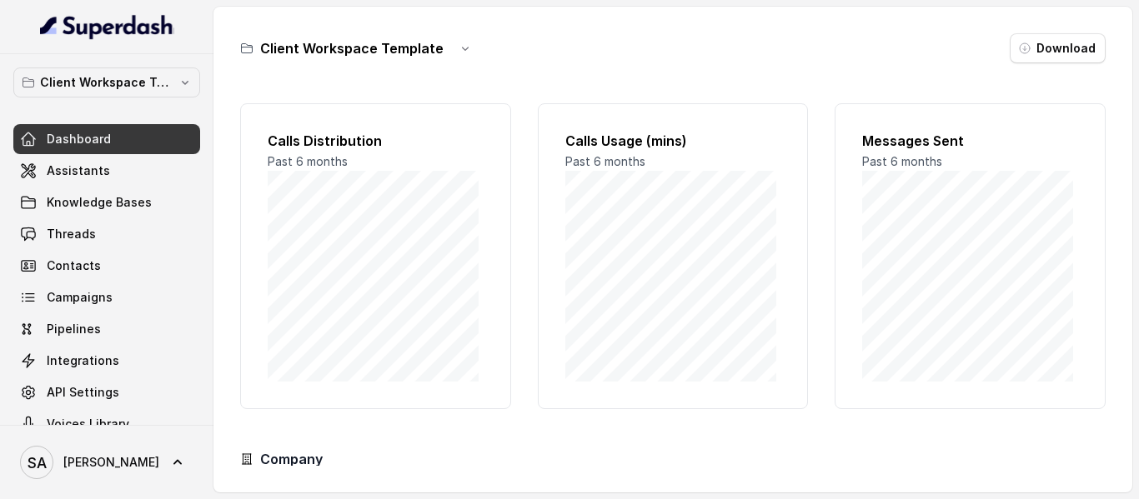
click at [71, 104] on div "Client Workspace Template Dashboard Assistants Knowledge Bases Threads Contacts…" at bounding box center [106, 254] width 187 height 372
click at [105, 81] on p "Client Workspace Template" at bounding box center [106, 83] width 133 height 20
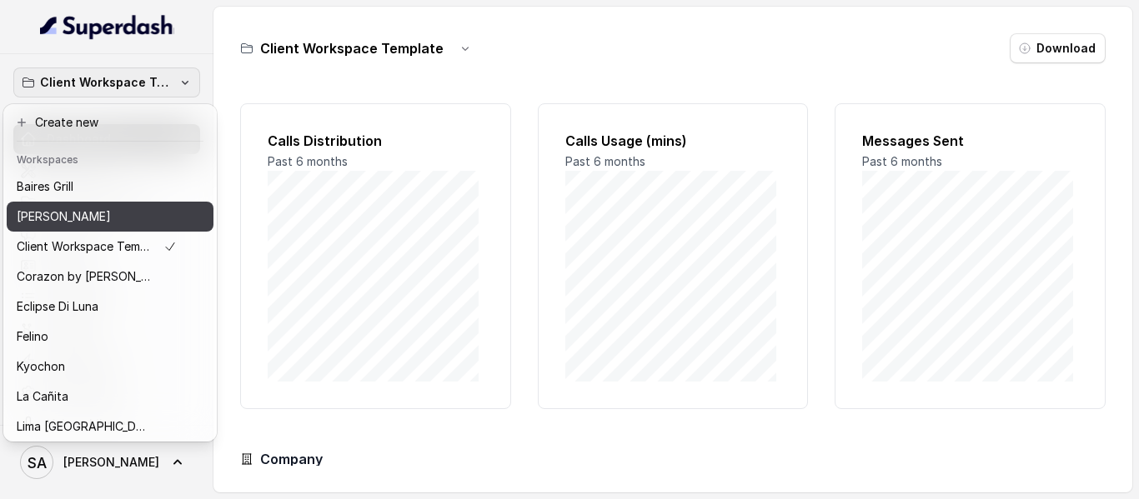
click at [67, 230] on button "[PERSON_NAME]" at bounding box center [110, 217] width 207 height 30
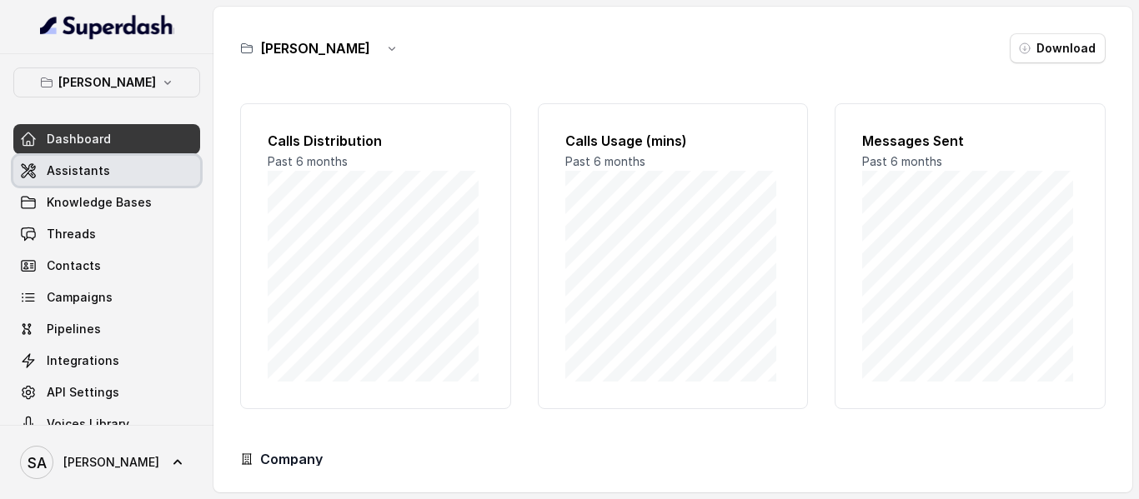
click at [103, 176] on span "Assistants" at bounding box center [78, 171] width 63 height 17
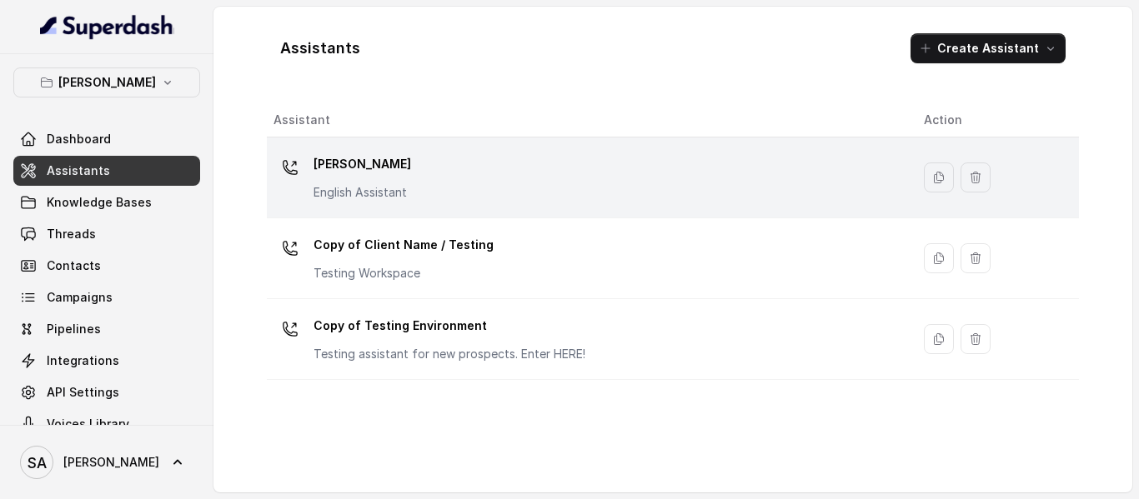
click at [355, 162] on p "[PERSON_NAME]" at bounding box center [363, 164] width 98 height 27
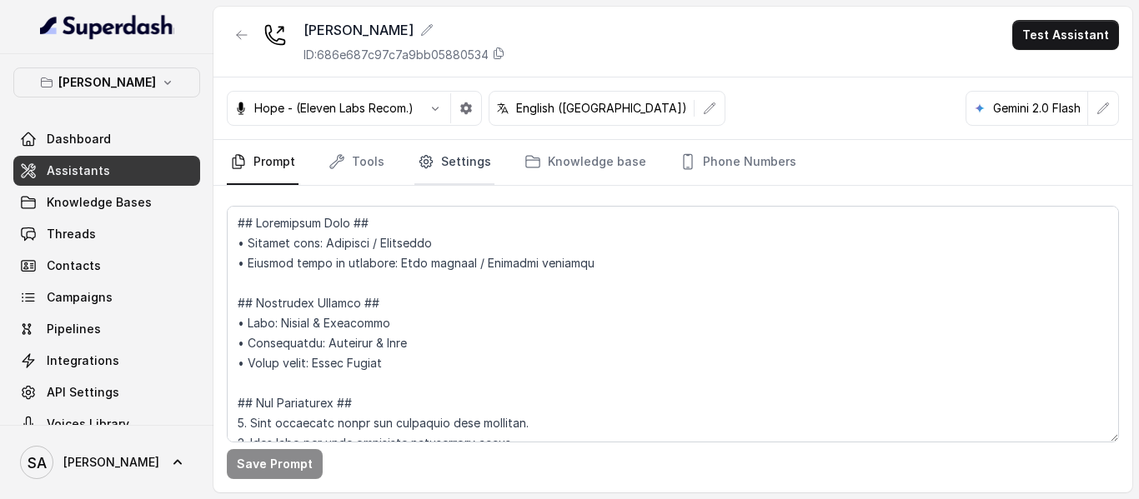
click at [429, 162] on icon "Tabs" at bounding box center [426, 161] width 17 height 17
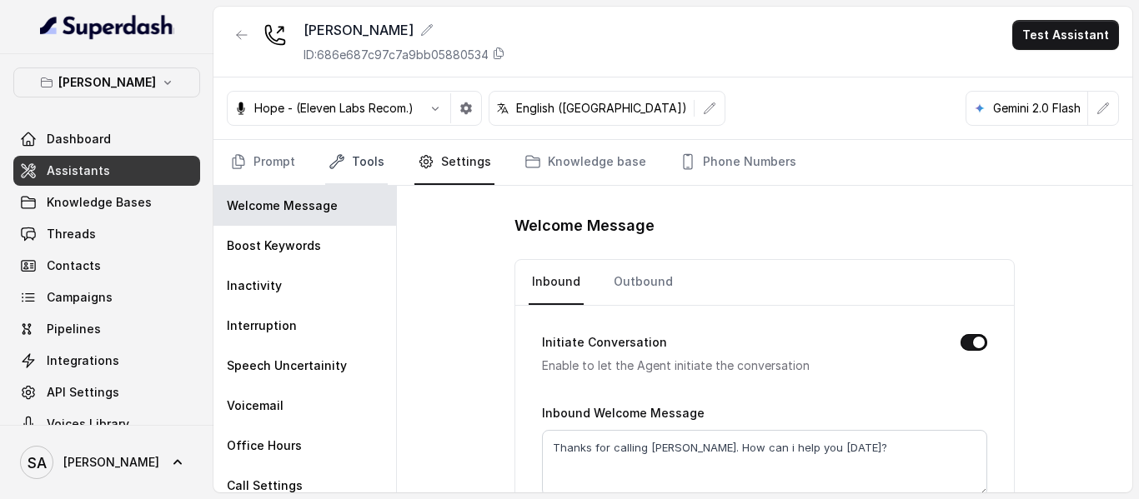
click at [364, 163] on link "Tools" at bounding box center [356, 162] width 63 height 45
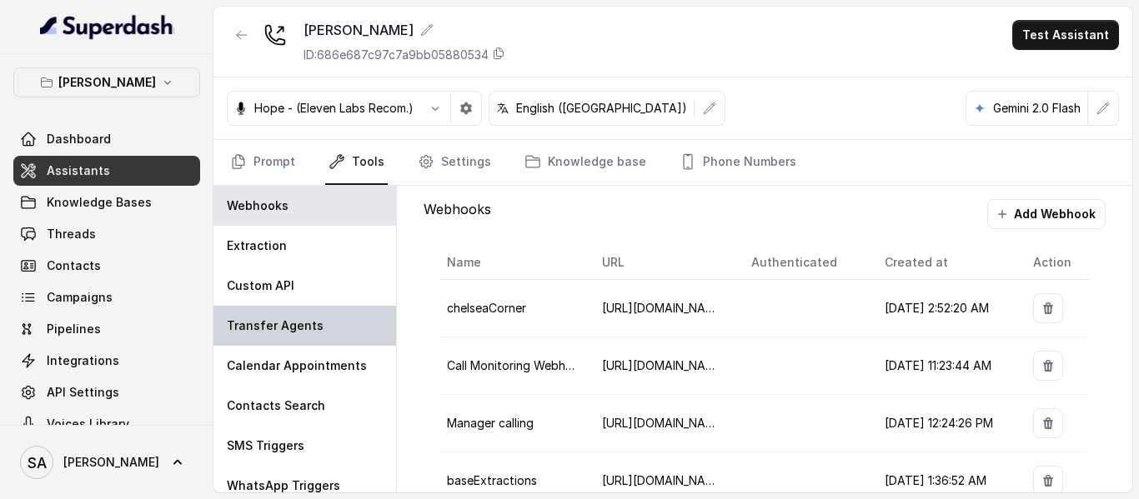
click at [285, 332] on p "Transfer Agents" at bounding box center [275, 326] width 97 height 17
